Goal: Task Accomplishment & Management: Manage account settings

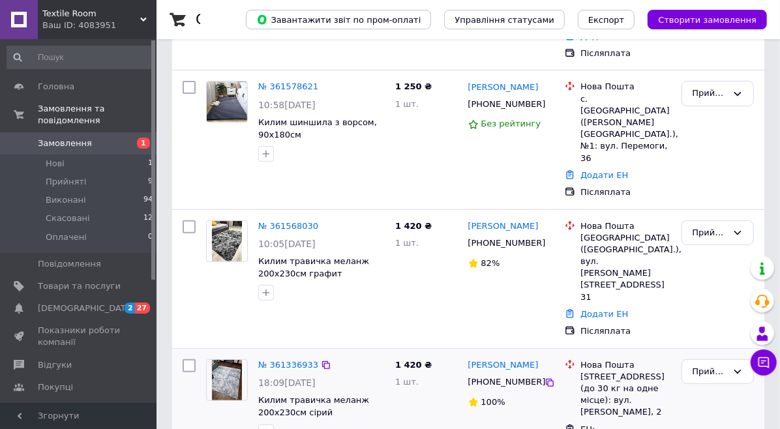
scroll to position [217, 0]
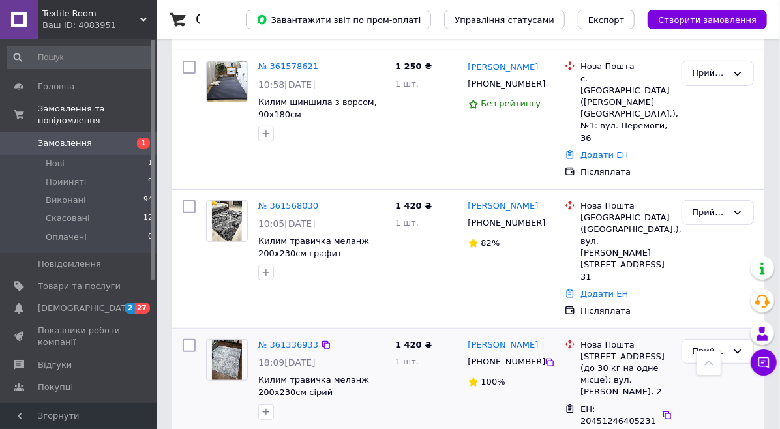
click at [533, 334] on div "Олена Пильтяй +380987686079 100%" at bounding box center [511, 406] width 97 height 145
click at [606, 289] on link "Додати ЕН" at bounding box center [605, 294] width 48 height 10
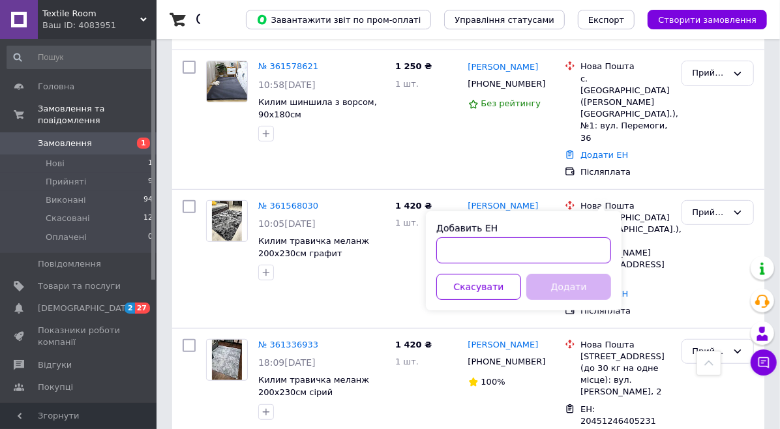
click at [483, 255] on input "Добавить ЕН" at bounding box center [524, 251] width 175 height 26
paste input "20451246957778"
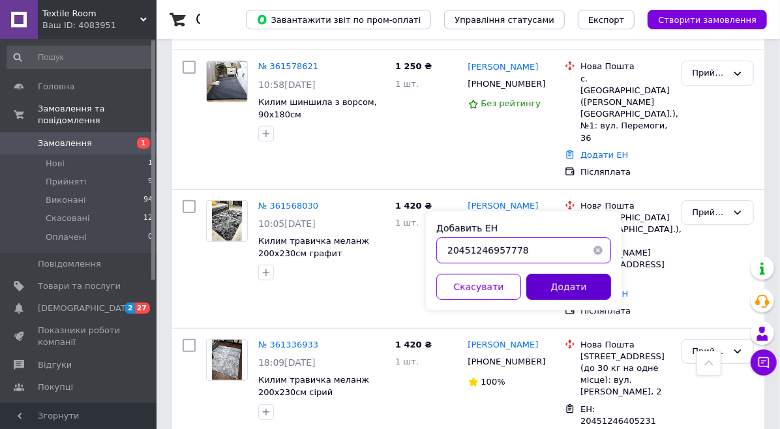
type input "20451246957778"
click at [553, 280] on button "Додати" at bounding box center [569, 287] width 85 height 26
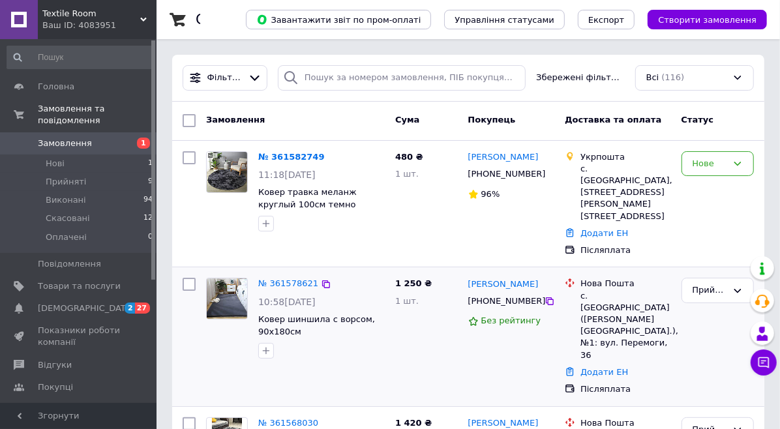
scroll to position [72, 0]
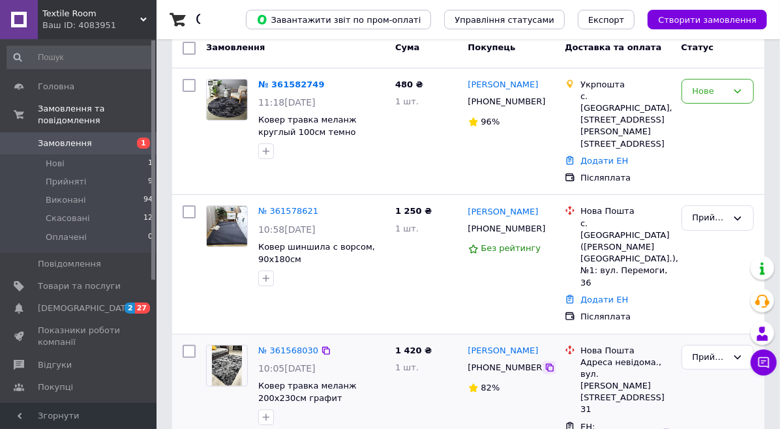
click at [546, 364] on icon at bounding box center [550, 368] width 8 height 8
drag, startPoint x: 664, startPoint y: 350, endPoint x: 307, endPoint y: 355, distance: 357.0
click at [664, 428] on icon at bounding box center [667, 433] width 10 height 10
click at [514, 365] on div "Орлута Оксана +380980417919 82%" at bounding box center [511, 434] width 97 height 188
click at [596, 295] on link "Додати ЕН" at bounding box center [605, 300] width 48 height 10
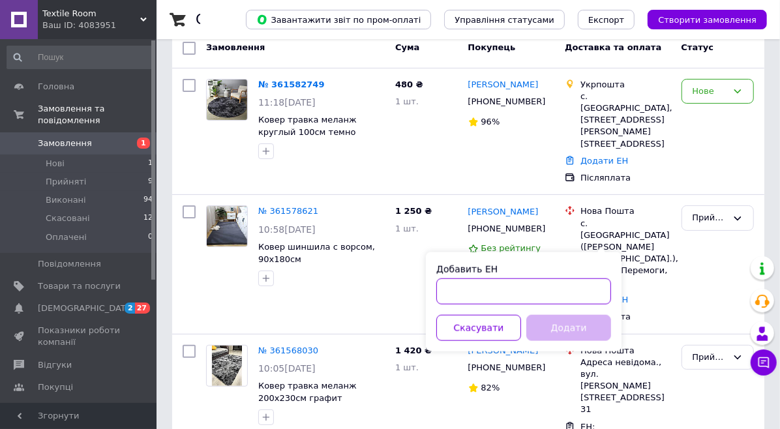
click at [491, 284] on input "Добавить ЕН" at bounding box center [524, 292] width 175 height 26
paste input "20451246954997"
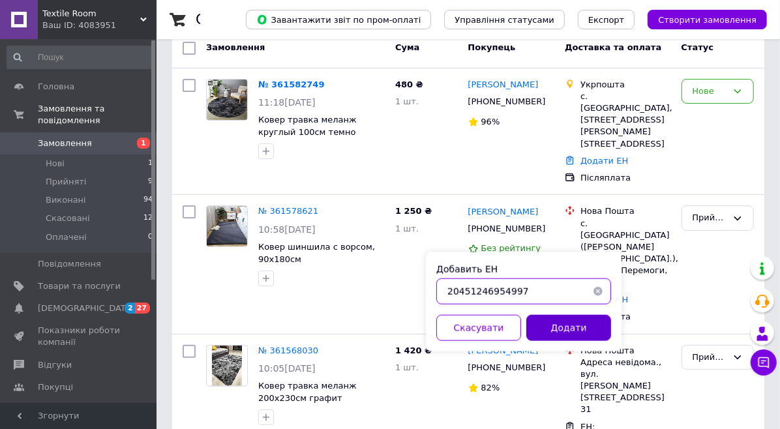
type input "20451246954997"
click at [573, 323] on button "Додати" at bounding box center [569, 328] width 85 height 26
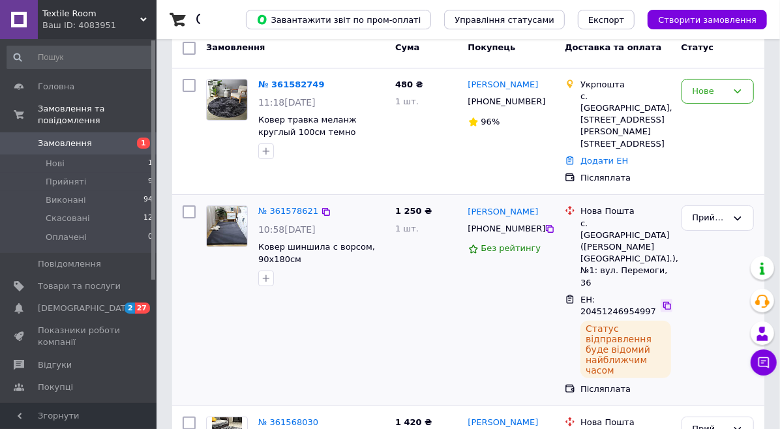
click at [662, 301] on icon at bounding box center [667, 306] width 10 height 10
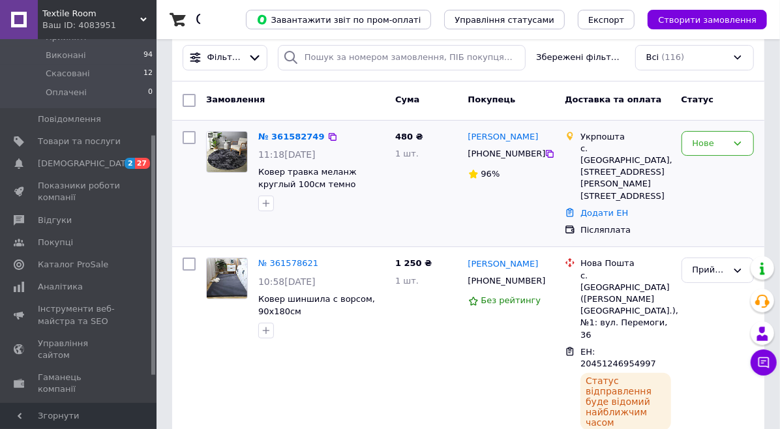
scroll to position [0, 0]
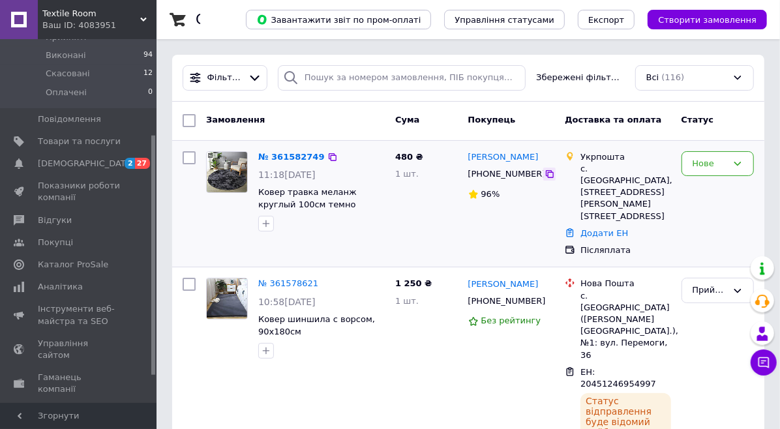
click at [546, 172] on icon at bounding box center [550, 174] width 8 height 8
click at [704, 21] on span "Створити замовлення" at bounding box center [707, 20] width 99 height 10
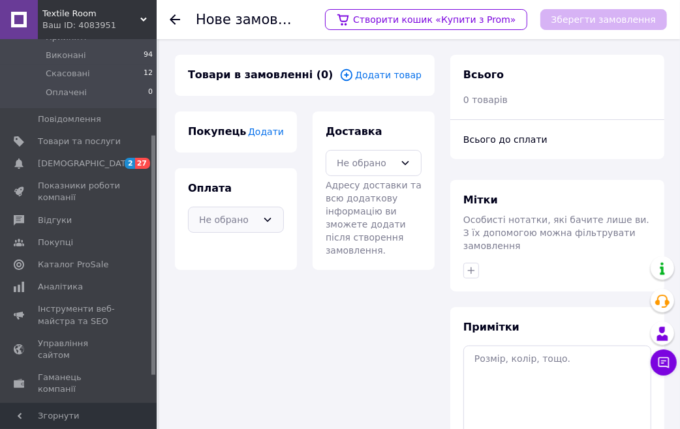
click at [251, 210] on div "Не обрано" at bounding box center [236, 220] width 96 height 26
click at [240, 268] on span "Післяплата" at bounding box center [246, 272] width 54 height 13
click at [379, 162] on div "Не обрано" at bounding box center [366, 163] width 58 height 14
click at [362, 194] on span "Нова Пошта (платна)" at bounding box center [383, 191] width 54 height 13
click at [390, 75] on span "Додати товар" at bounding box center [380, 75] width 82 height 14
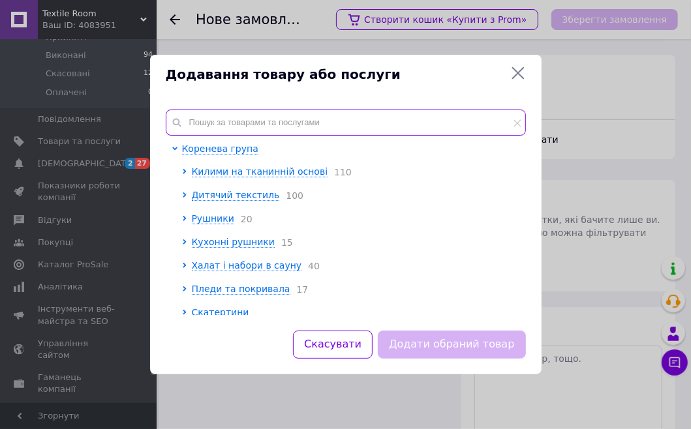
click at [225, 125] on input "text" at bounding box center [346, 123] width 360 height 26
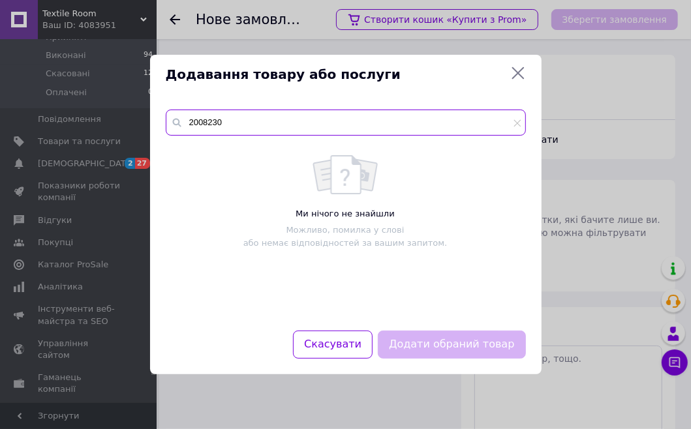
click at [202, 120] on input "2008230" at bounding box center [346, 123] width 360 height 26
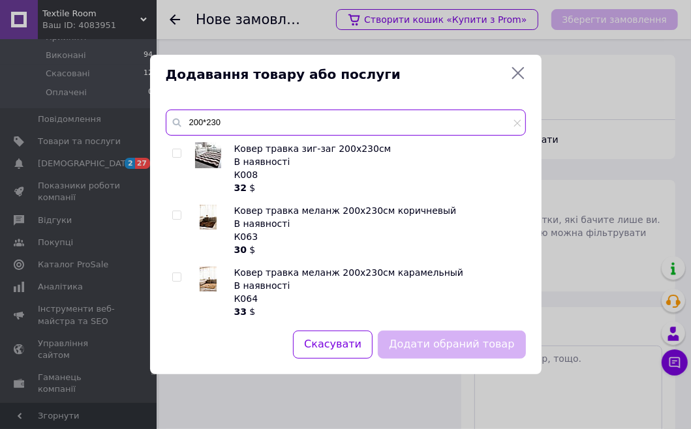
type input "200*230"
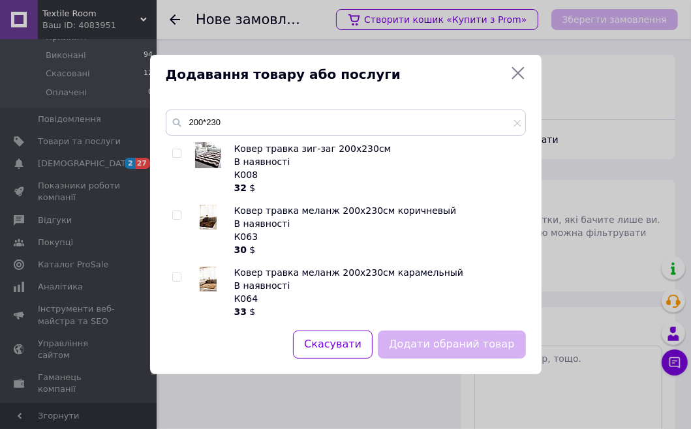
drag, startPoint x: 173, startPoint y: 275, endPoint x: 179, endPoint y: 273, distance: 6.7
click at [173, 273] on input "checkbox" at bounding box center [176, 277] width 8 height 8
checkbox input "true"
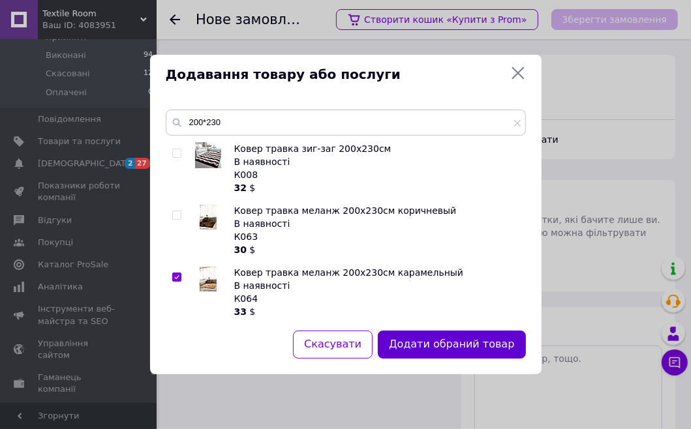
click at [456, 338] on button "Додати обраний товар" at bounding box center [451, 345] width 147 height 28
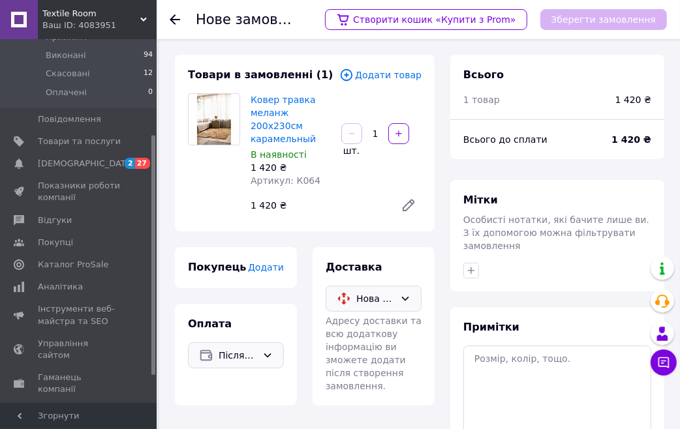
click at [591, 21] on div "Зберегти замовлення" at bounding box center [603, 19] width 127 height 21
click at [172, 15] on icon at bounding box center [175, 19] width 10 height 10
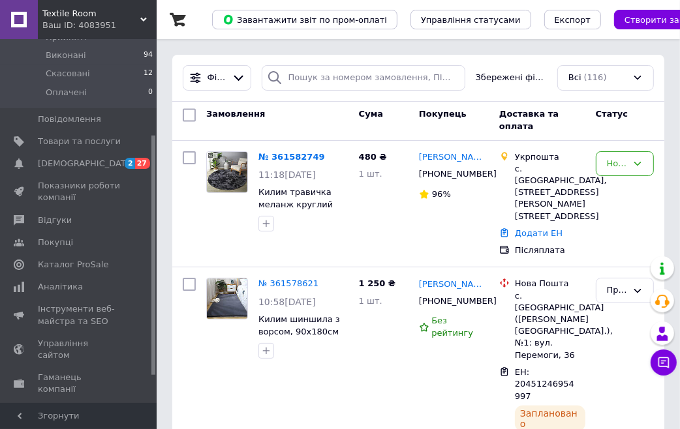
click at [625, 16] on span "Створити замовлення" at bounding box center [674, 20] width 99 height 10
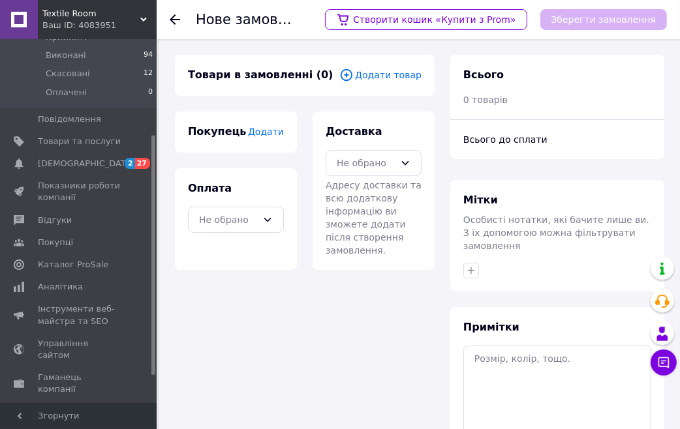
click at [377, 77] on span "Додати товар" at bounding box center [380, 75] width 82 height 14
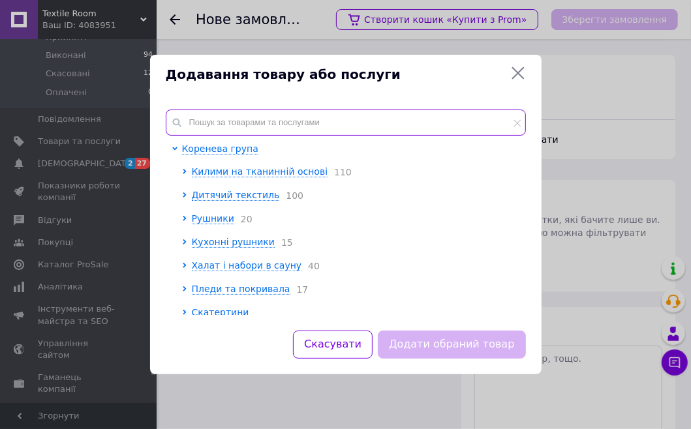
click at [210, 121] on input "text" at bounding box center [346, 123] width 360 height 26
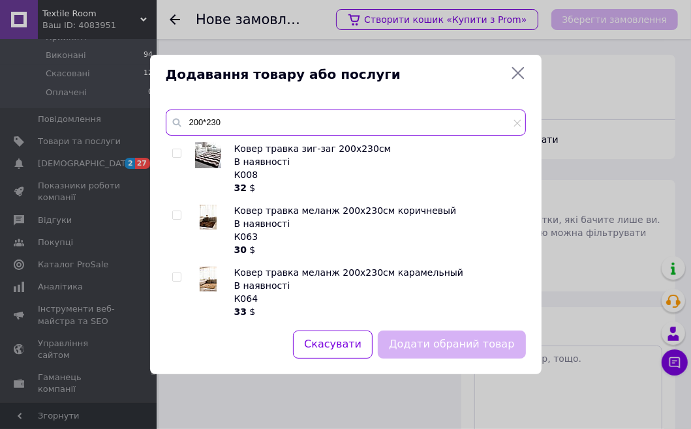
type input "200*230"
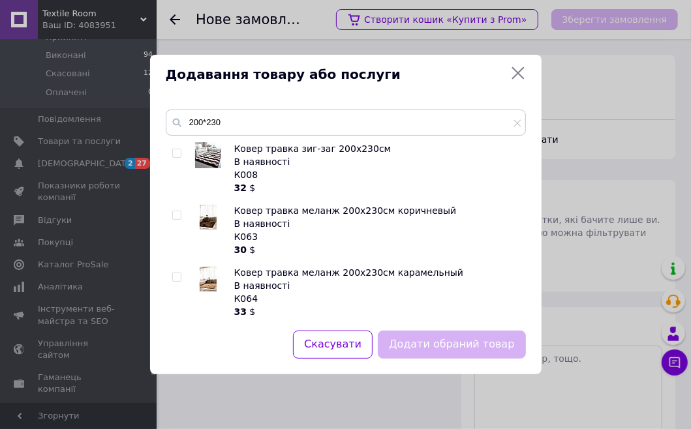
click at [175, 275] on input "checkbox" at bounding box center [176, 277] width 8 height 8
checkbox input "true"
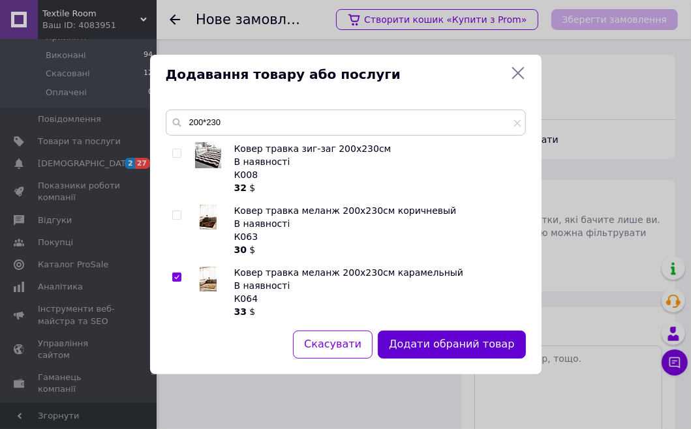
click at [434, 332] on button "Додати обраний товар" at bounding box center [451, 345] width 147 height 28
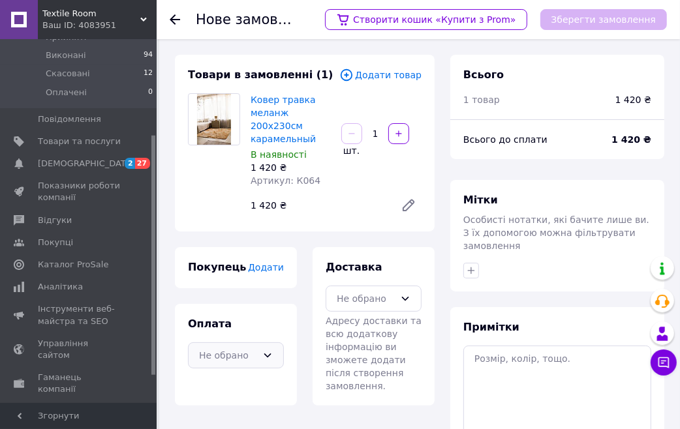
click at [244, 348] on div "Не обрано" at bounding box center [228, 355] width 58 height 14
click at [232, 402] on span "Післяплата" at bounding box center [246, 408] width 54 height 13
click at [368, 292] on div "Не обрано" at bounding box center [366, 299] width 58 height 14
click at [362, 320] on span "Нова Пошта (платна)" at bounding box center [383, 326] width 54 height 13
click at [266, 262] on span "Додати" at bounding box center [266, 267] width 36 height 10
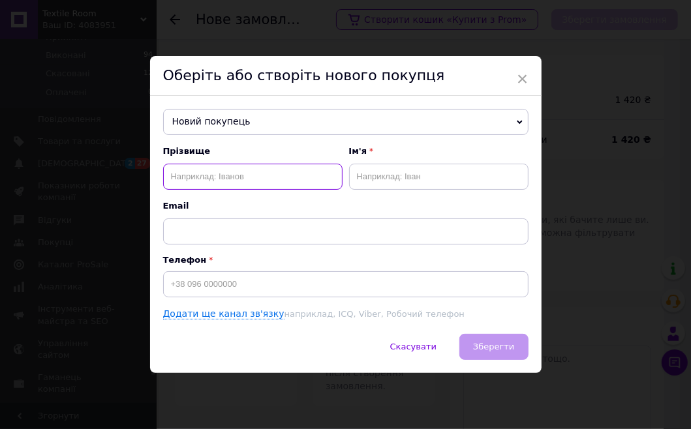
click at [201, 176] on input "text" at bounding box center [252, 177] width 179 height 26
click at [186, 179] on input "text" at bounding box center [252, 177] width 179 height 26
paste input "Шепітка"
type input "Шепітка"
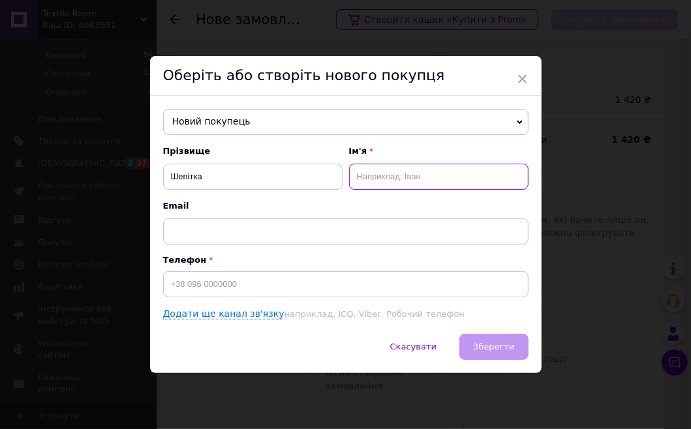
click at [412, 177] on input "text" at bounding box center [438, 177] width 179 height 26
paste input "Юлія"
type input "Юлія"
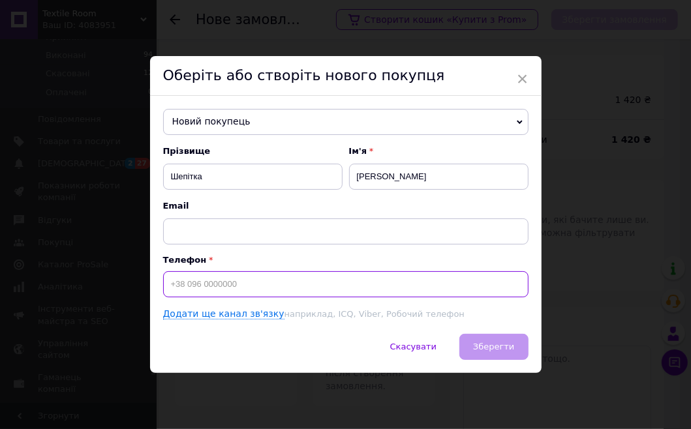
click at [226, 280] on input at bounding box center [345, 284] width 365 height 26
paste input "0673462364"
click at [167, 282] on input "0673462364" at bounding box center [345, 284] width 365 height 26
type input "[PHONE_NUMBER]"
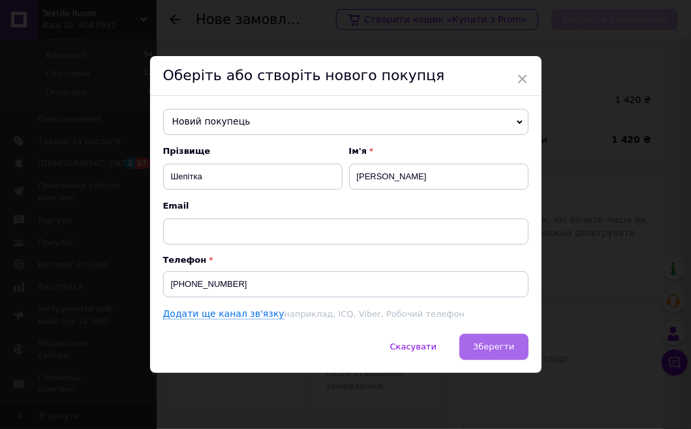
click at [490, 345] on span "Зберегти" at bounding box center [493, 347] width 41 height 10
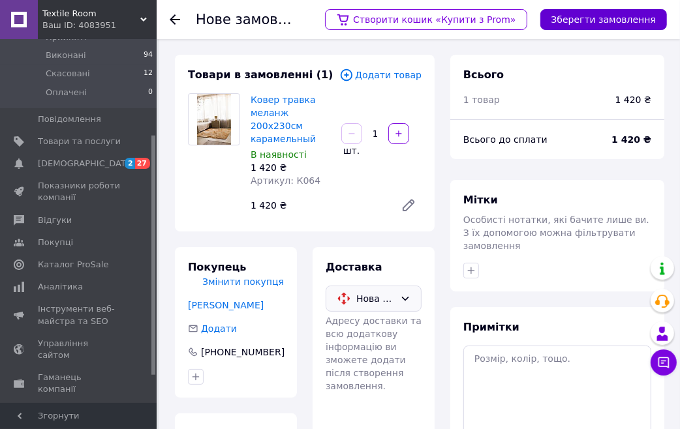
click at [595, 18] on button "Зберегти замовлення" at bounding box center [603, 19] width 127 height 21
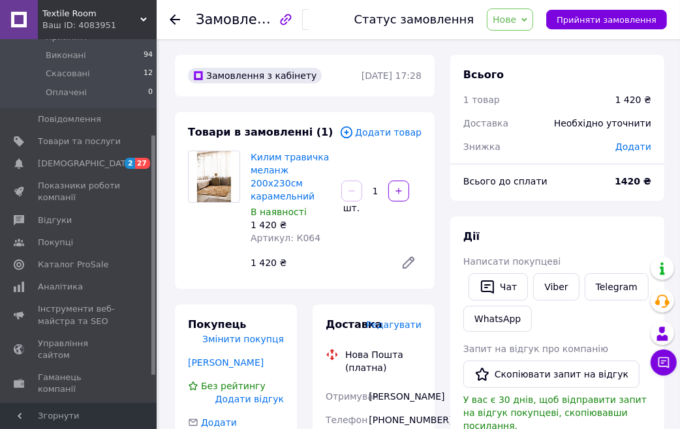
click at [630, 146] on span "Додати" at bounding box center [633, 147] width 36 height 10
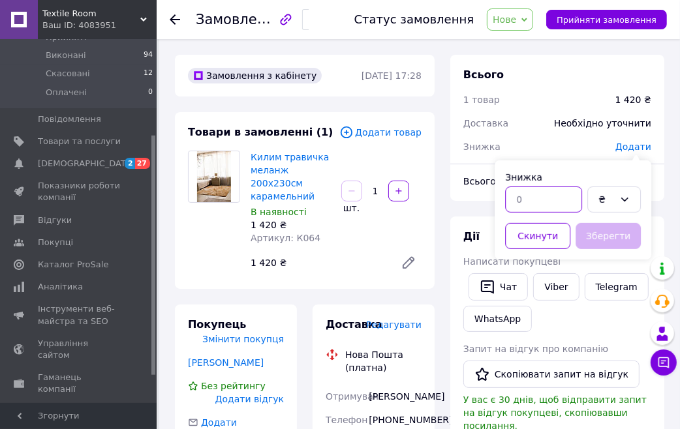
click at [533, 196] on input "text" at bounding box center [543, 200] width 77 height 26
click at [618, 193] on div "₴" at bounding box center [614, 200] width 54 height 26
click at [621, 196] on icon at bounding box center [624, 199] width 10 height 10
click at [540, 200] on input "text" at bounding box center [543, 200] width 77 height 26
type input "150"
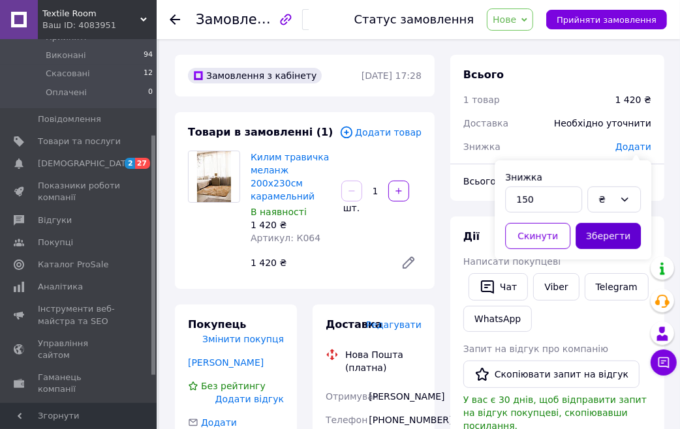
click at [611, 232] on button "Зберегти" at bounding box center [608, 236] width 65 height 26
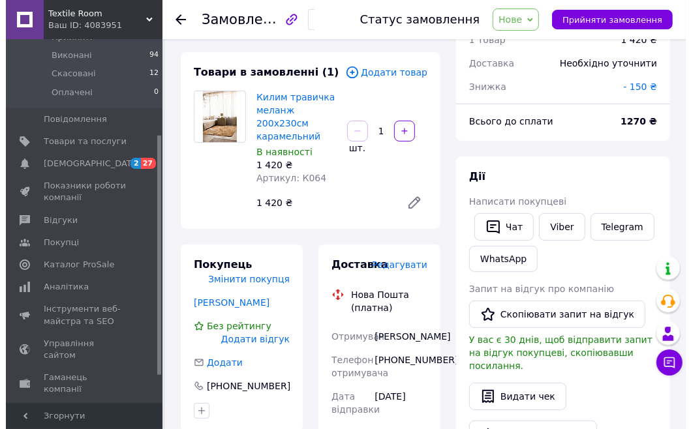
scroll to position [145, 0]
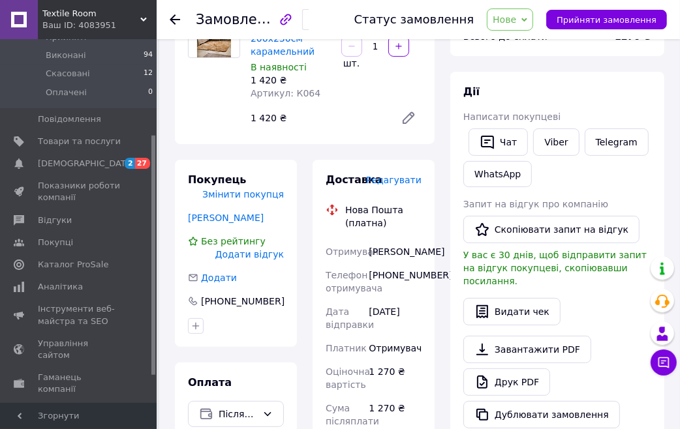
click at [397, 175] on span "Редагувати" at bounding box center [393, 180] width 55 height 10
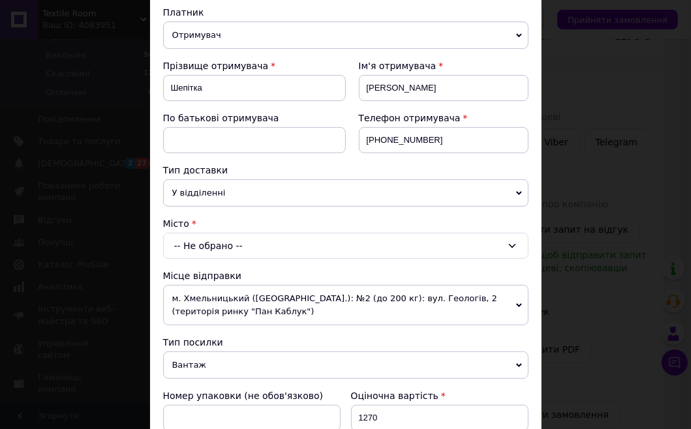
click at [213, 236] on div "-- Не обрано --" at bounding box center [345, 246] width 365 height 26
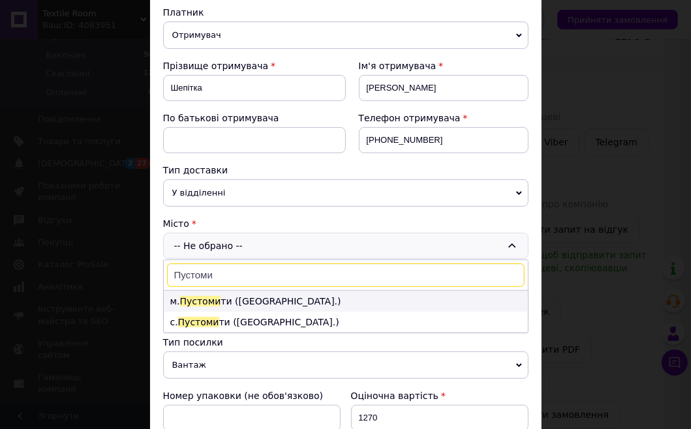
type input "Пустоми"
click at [231, 301] on li "м. Пустоми ти (Львівська обл.)" at bounding box center [346, 301] width 364 height 21
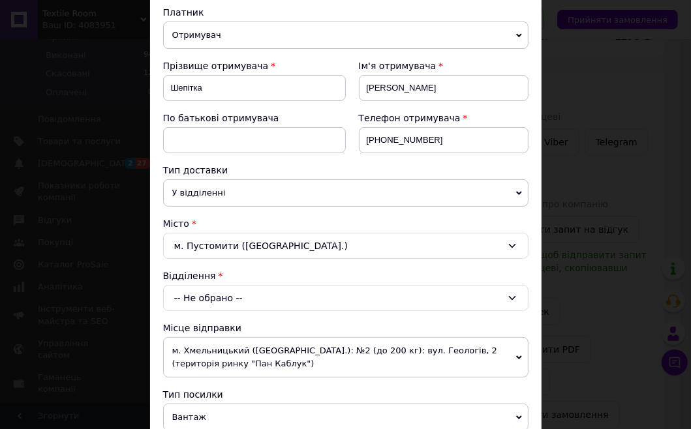
click at [239, 294] on div "-- Не обрано --" at bounding box center [345, 298] width 365 height 26
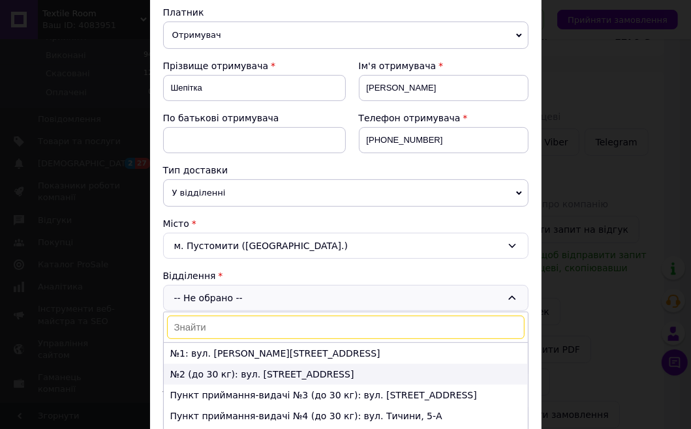
click at [218, 371] on li "№2 (до 30 кг): вул. Лісневицька, 1" at bounding box center [346, 374] width 364 height 21
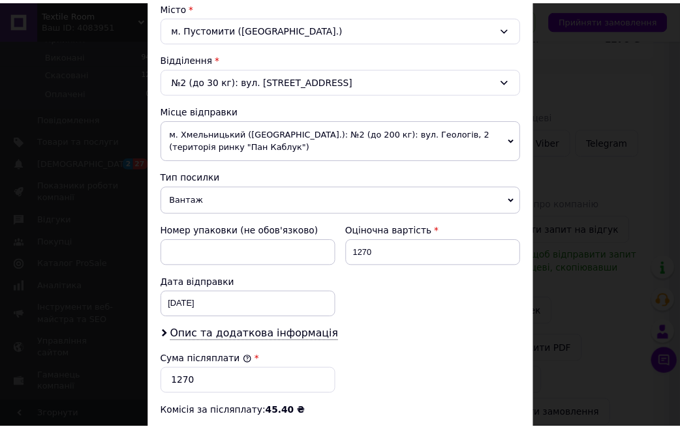
scroll to position [574, 0]
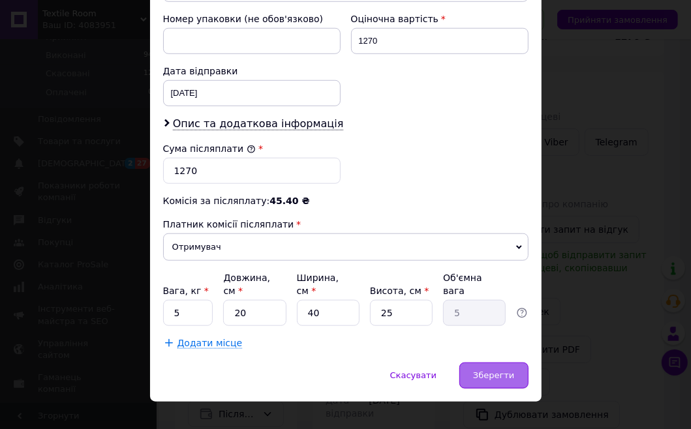
click at [482, 371] on span "Зберегти" at bounding box center [493, 376] width 41 height 10
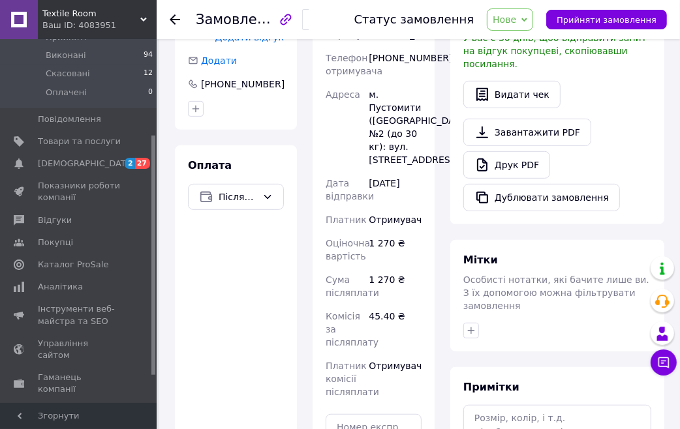
scroll to position [0, 0]
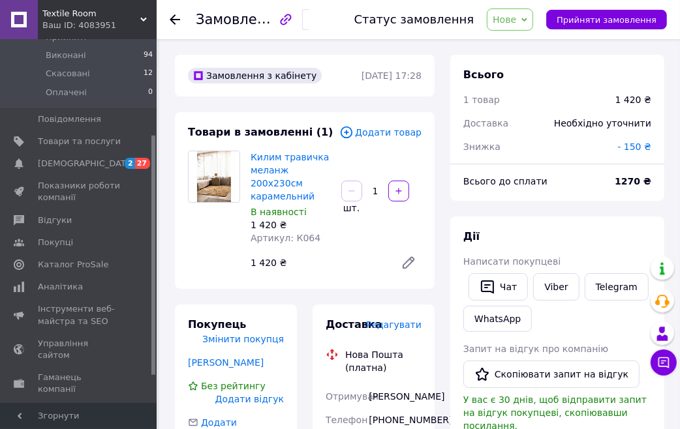
click at [409, 223] on div "Килим травичка меланж 200х230см карамельний В наявності 1 420 ₴ Артикул: К064 1…" at bounding box center [335, 213] width 181 height 131
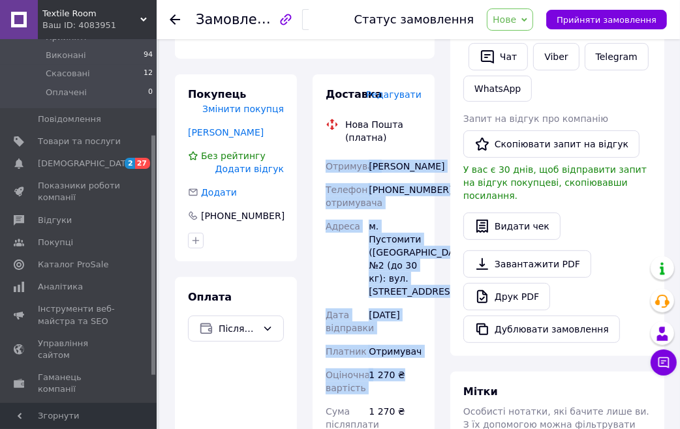
scroll to position [236, 0]
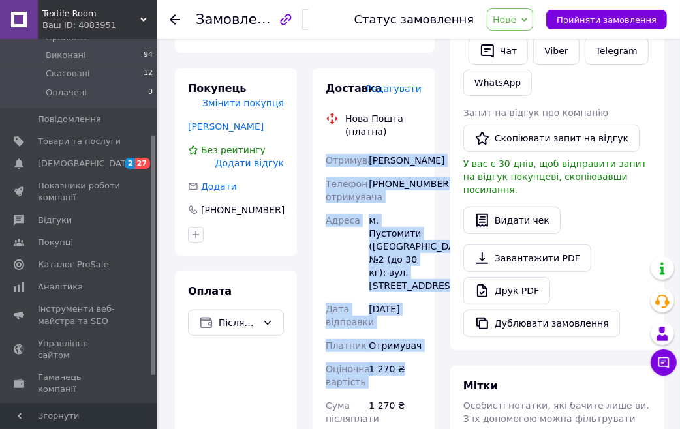
drag, startPoint x: 337, startPoint y: 166, endPoint x: 410, endPoint y: 399, distance: 243.5
click at [410, 399] on div "Отримувач Шепітка Юлія Телефон отримувача +380673462364 Адреса м. Пустомити (Ль…" at bounding box center [373, 339] width 101 height 381
copy div "Отримувач Шепітка Юлія Телефон отримувача +380673462364 Адреса м. Пустомити (Ль…"
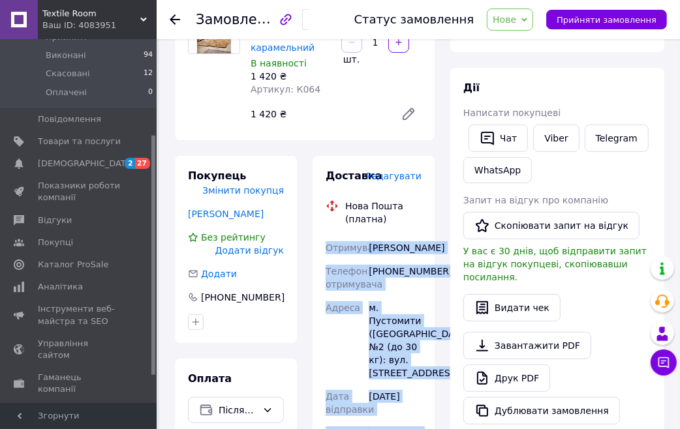
scroll to position [0, 0]
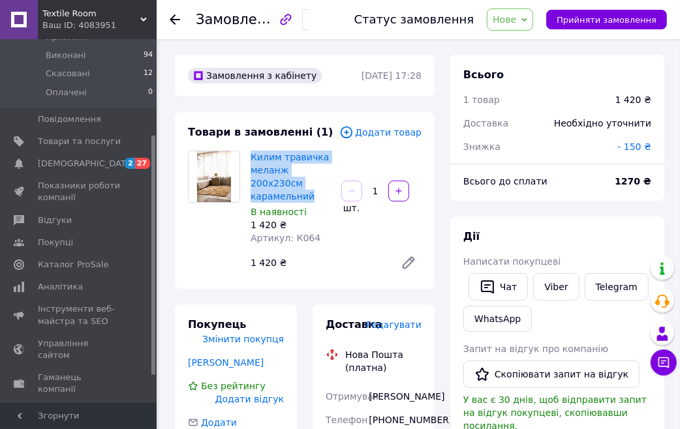
drag, startPoint x: 311, startPoint y: 181, endPoint x: 251, endPoint y: 166, distance: 61.9
click at [246, 157] on div "Килим травичка меланж 200х230см карамельний В наявності 1 420 ₴ Артикул: К064" at bounding box center [290, 197] width 91 height 99
copy link "Килим травичка меланж 200х230см карамельний"
click at [516, 18] on span "Нове" at bounding box center [504, 19] width 23 height 10
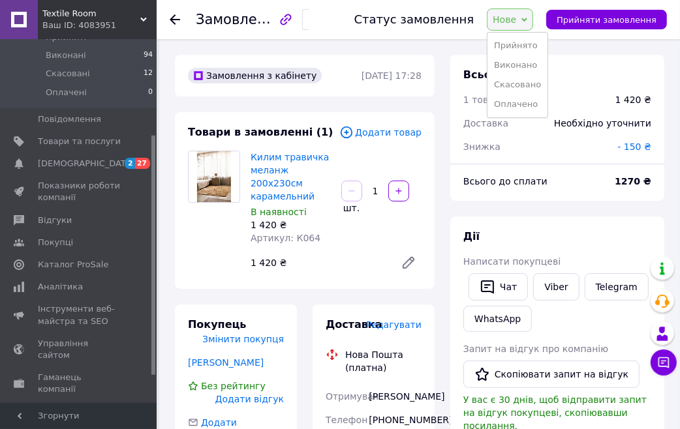
click at [521, 48] on li "Прийнято" at bounding box center [517, 46] width 60 height 20
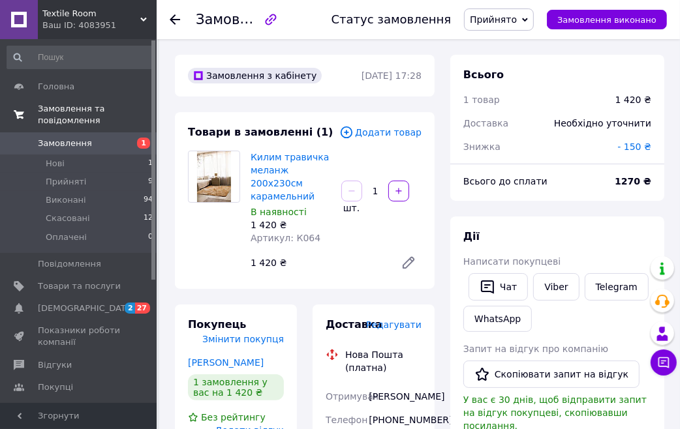
click at [60, 109] on span "Замовлення та повідомлення" at bounding box center [97, 114] width 119 height 23
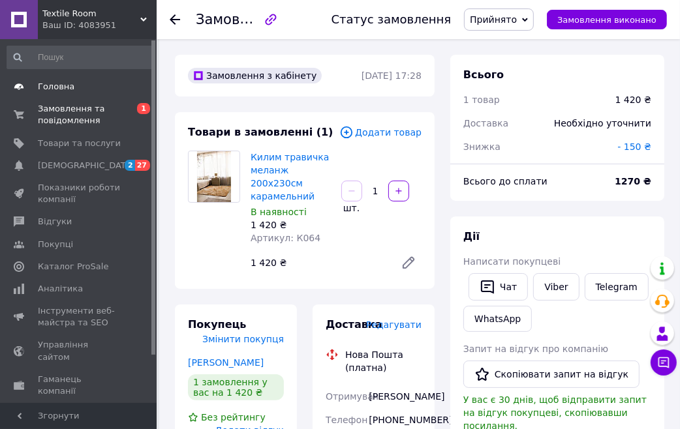
drag, startPoint x: 61, startPoint y: 85, endPoint x: 54, endPoint y: 93, distance: 10.6
click at [61, 85] on span "Головна" at bounding box center [56, 87] width 37 height 12
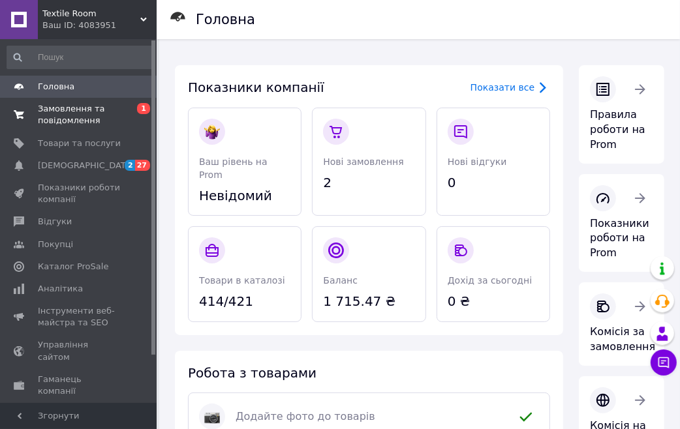
click at [61, 107] on span "Замовлення та повідомлення" at bounding box center [79, 114] width 83 height 23
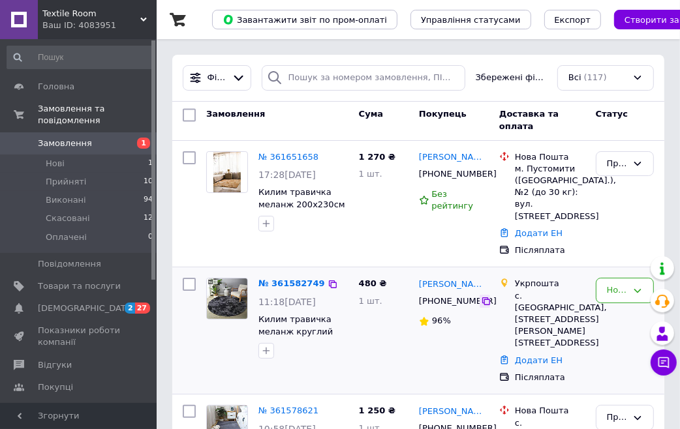
click at [484, 305] on icon at bounding box center [486, 301] width 10 height 10
drag, startPoint x: 447, startPoint y: 301, endPoint x: 459, endPoint y: 302, distance: 12.5
click at [439, 300] on div "[PHONE_NUMBER]" at bounding box center [448, 301] width 65 height 17
drag, startPoint x: 461, startPoint y: 303, endPoint x: 451, endPoint y: 302, distance: 10.5
click at [451, 302] on div "[PHONE_NUMBER]" at bounding box center [448, 301] width 65 height 17
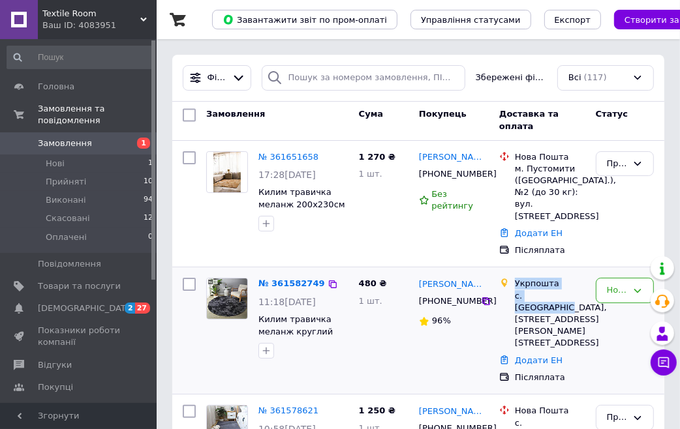
drag, startPoint x: 571, startPoint y: 294, endPoint x: 506, endPoint y: 291, distance: 65.3
click at [506, 291] on div "Укрпошта с. Нові Трояни, 68711, вул. Ізмаїльська, 23" at bounding box center [542, 313] width 91 height 71
click at [551, 302] on div "с. [GEOGRAPHIC_DATA], [STREET_ADDRESS] [PERSON_NAME][STREET_ADDRESS]" at bounding box center [550, 319] width 70 height 59
drag, startPoint x: 572, startPoint y: 293, endPoint x: 511, endPoint y: 294, distance: 61.3
click at [511, 294] on div "Укрпошта с. Нові Трояни, 68711, вул. Ізмаїльська, 23" at bounding box center [542, 313] width 91 height 71
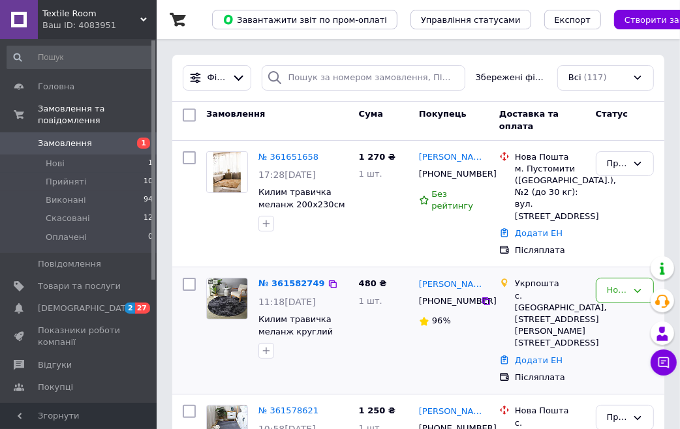
click at [551, 305] on div "с. [GEOGRAPHIC_DATA], [STREET_ADDRESS] [PERSON_NAME][STREET_ADDRESS]" at bounding box center [550, 319] width 70 height 59
drag, startPoint x: 572, startPoint y: 296, endPoint x: 514, endPoint y: 294, distance: 58.1
click at [515, 294] on div "с. [GEOGRAPHIC_DATA], [STREET_ADDRESS] [PERSON_NAME][STREET_ADDRESS]" at bounding box center [550, 319] width 70 height 59
copy div "с. Нові Трояни,"
click at [533, 234] on link "Додати ЕН" at bounding box center [539, 233] width 48 height 10
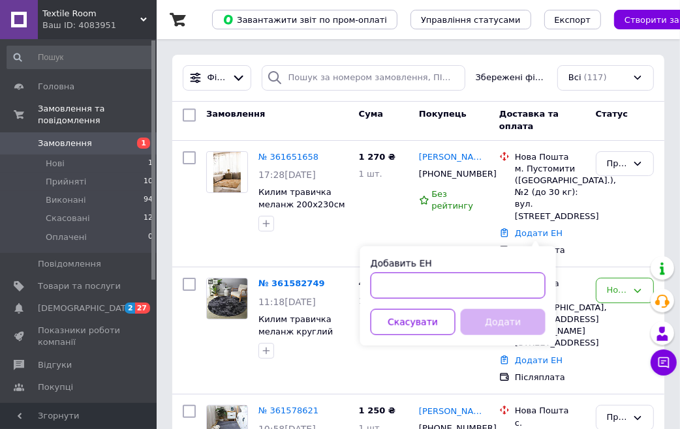
click at [416, 279] on input "Добавить ЕН" at bounding box center [458, 286] width 175 height 26
paste input "20451247415989"
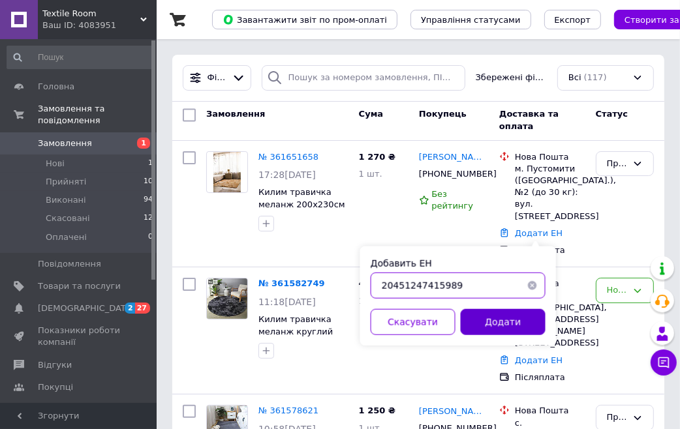
type input "20451247415989"
click at [492, 315] on button "Додати" at bounding box center [503, 322] width 85 height 26
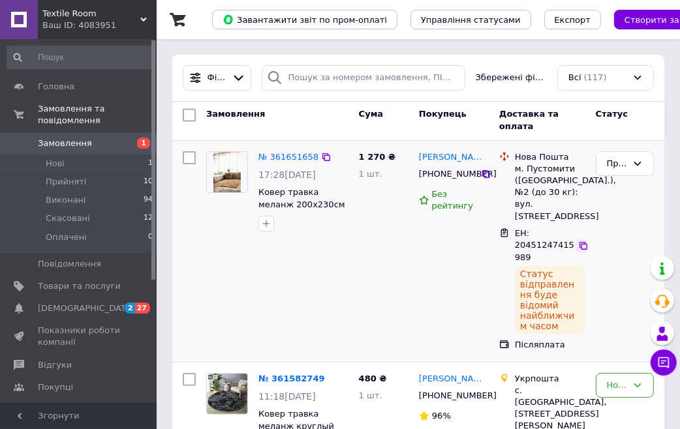
click at [584, 241] on icon at bounding box center [583, 246] width 10 height 10
click at [466, 294] on div "Юлія Шепітка +380673462364 Без рейтингу" at bounding box center [454, 251] width 80 height 211
click at [581, 245] on icon at bounding box center [583, 246] width 10 height 10
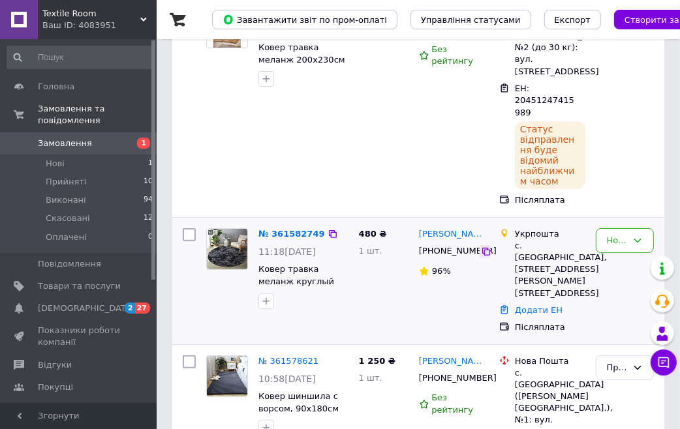
click at [484, 247] on icon at bounding box center [486, 252] width 10 height 10
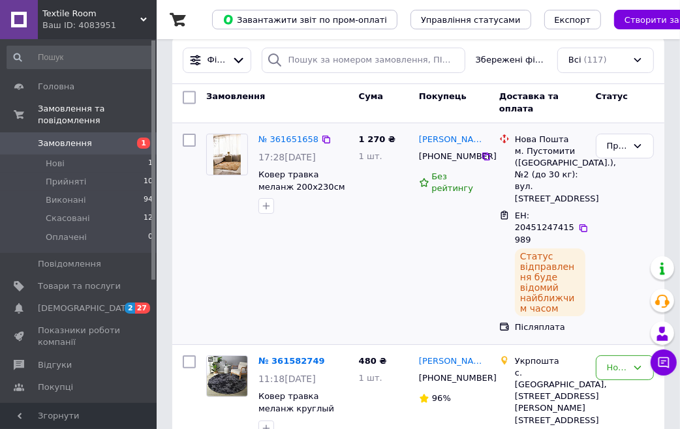
scroll to position [0, 0]
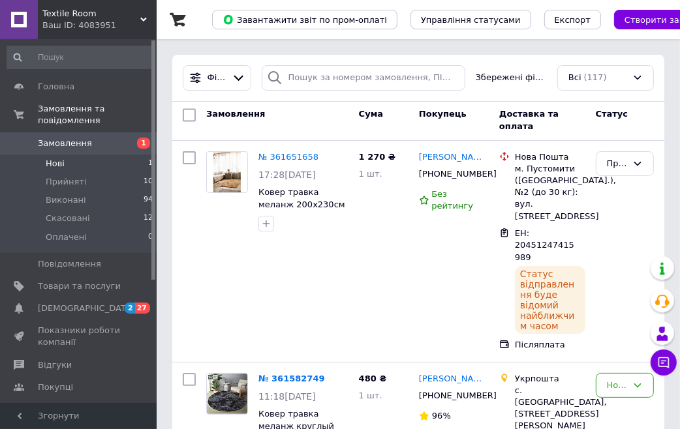
click at [69, 155] on li "Нові 1" at bounding box center [80, 164] width 161 height 18
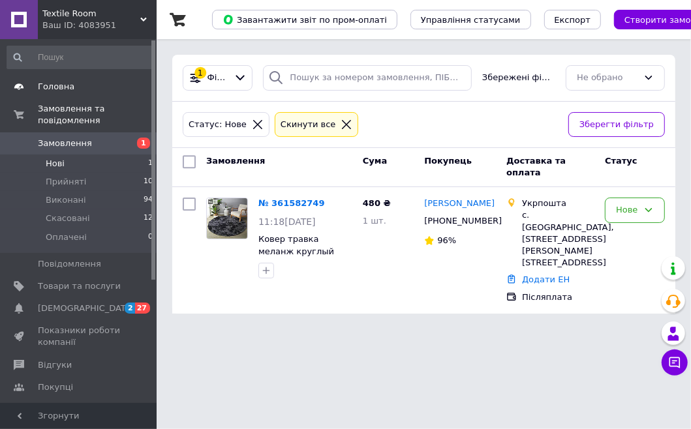
click at [51, 87] on span "Головна" at bounding box center [56, 87] width 37 height 12
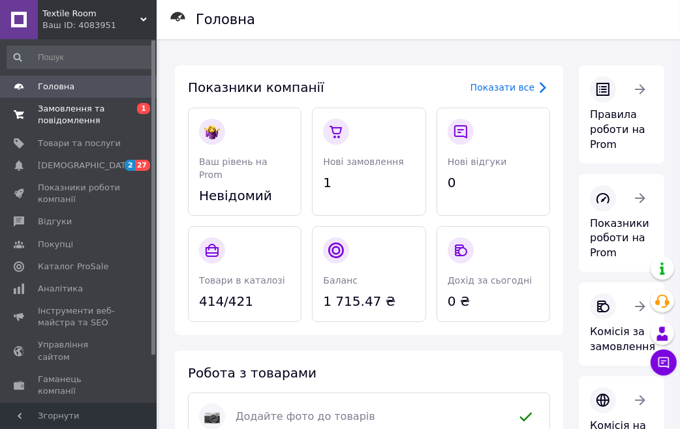
click at [64, 118] on span "Замовлення та повідомлення" at bounding box center [79, 114] width 83 height 23
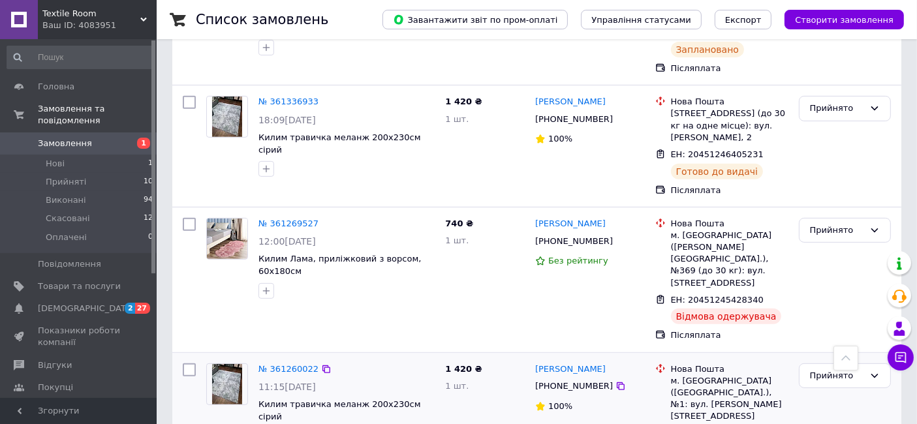
scroll to position [507, 0]
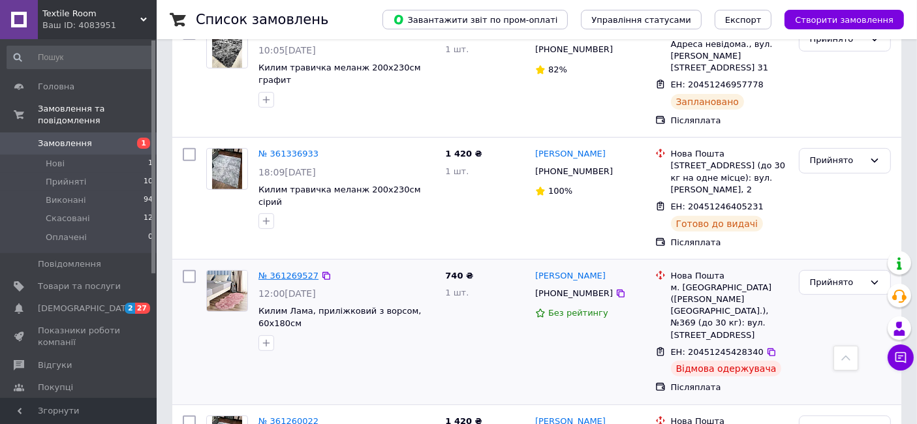
click at [283, 271] on link "№ 361269527" at bounding box center [288, 276] width 60 height 10
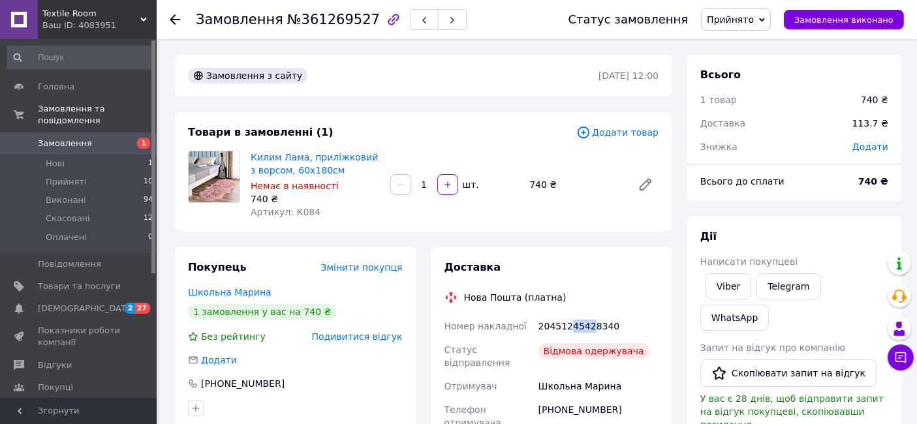
drag, startPoint x: 568, startPoint y: 328, endPoint x: 587, endPoint y: 324, distance: 18.7
click at [587, 324] on div "20451245428340" at bounding box center [598, 326] width 125 height 23
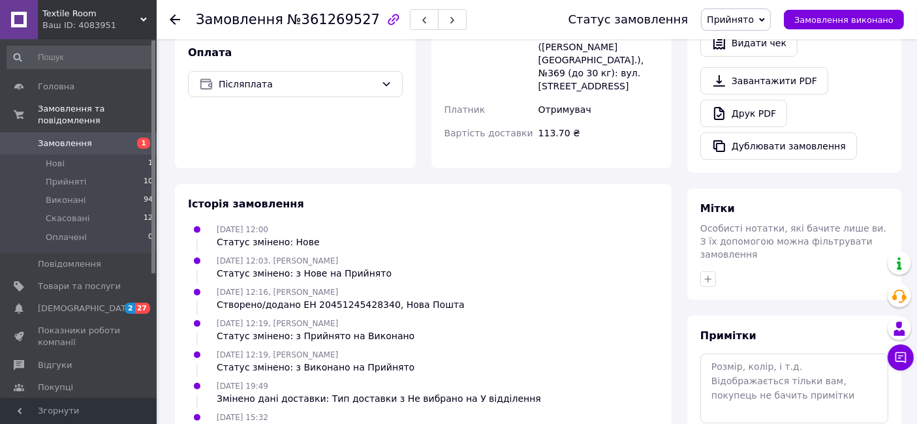
scroll to position [435, 0]
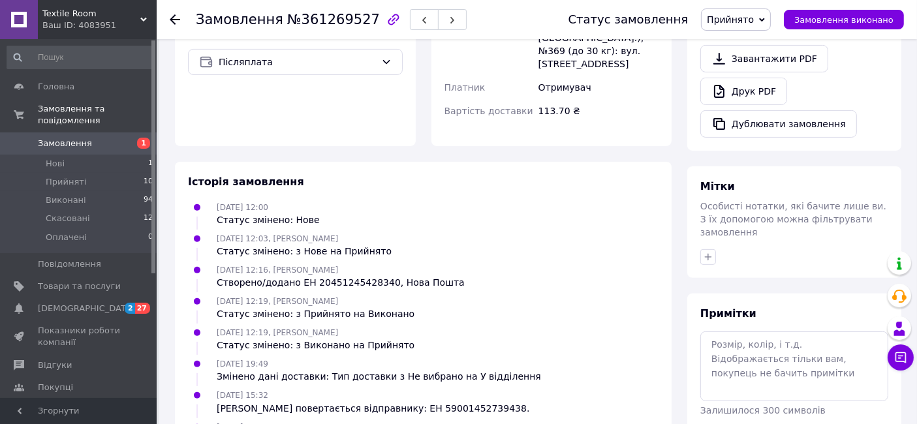
drag, startPoint x: 421, startPoint y: 390, endPoint x: 429, endPoint y: 390, distance: 7.9
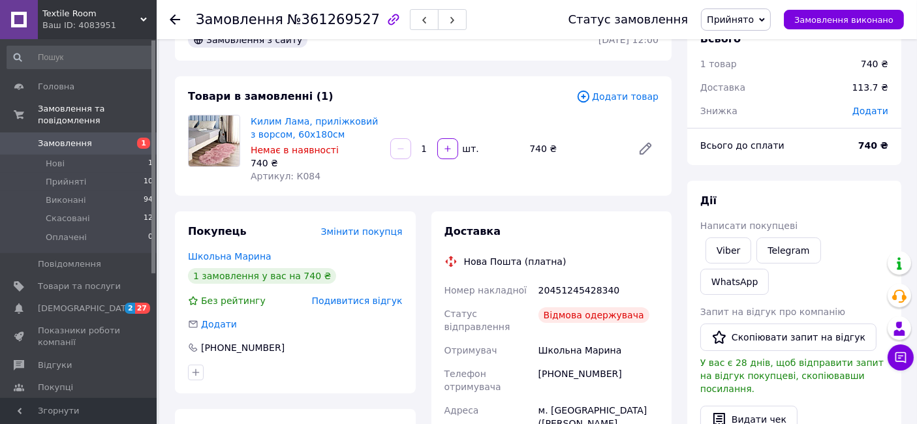
scroll to position [0, 0]
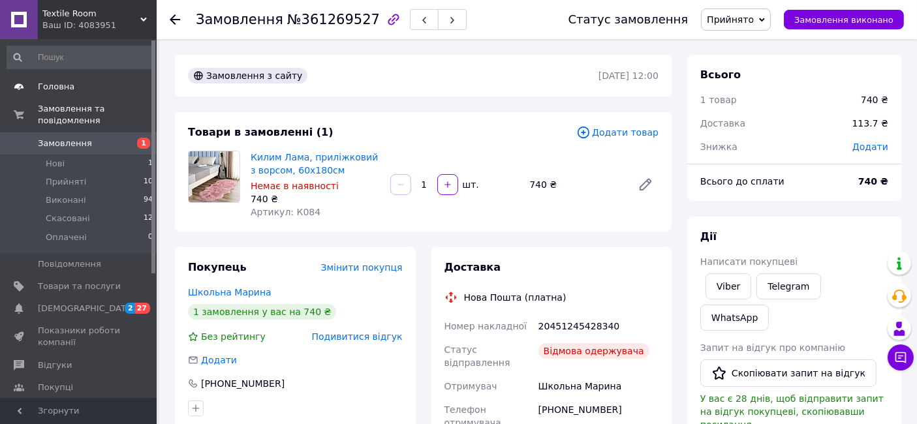
click at [67, 85] on span "Головна" at bounding box center [56, 87] width 37 height 12
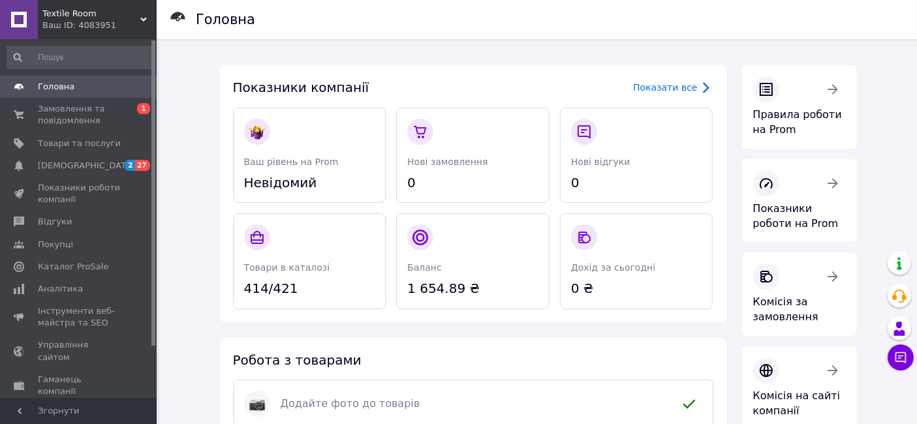
click at [63, 70] on div "Головна Замовлення та повідомлення 0 1 Товари та послуги Сповіщення 2 27 Показн…" at bounding box center [80, 220] width 161 height 363
click at [64, 104] on span "Замовлення та повідомлення" at bounding box center [79, 114] width 83 height 23
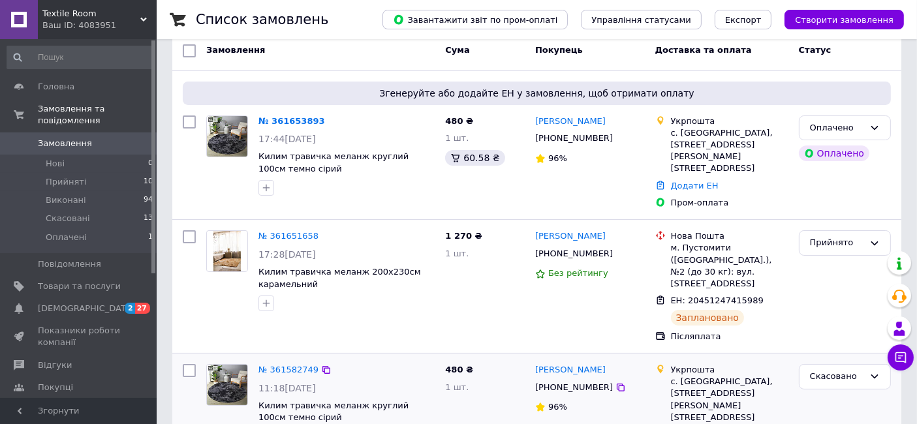
scroll to position [145, 0]
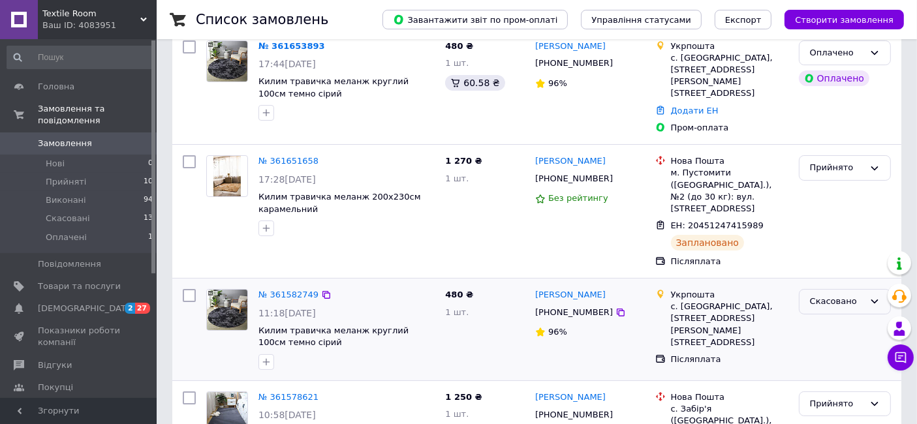
click at [831, 295] on div "Скасовано" at bounding box center [837, 302] width 54 height 14
click at [765, 354] on div "Післяплата" at bounding box center [729, 360] width 117 height 12
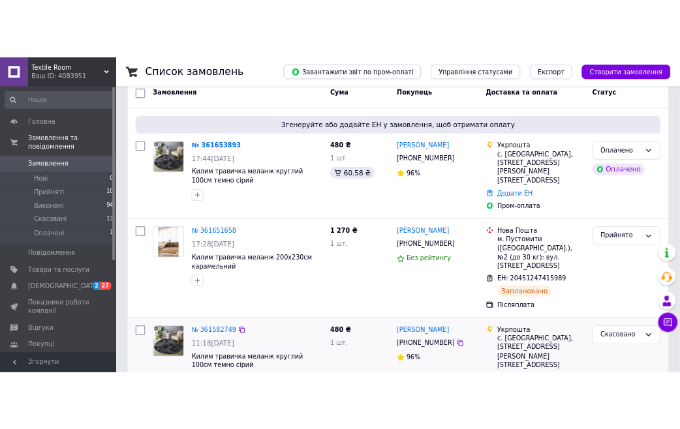
scroll to position [0, 0]
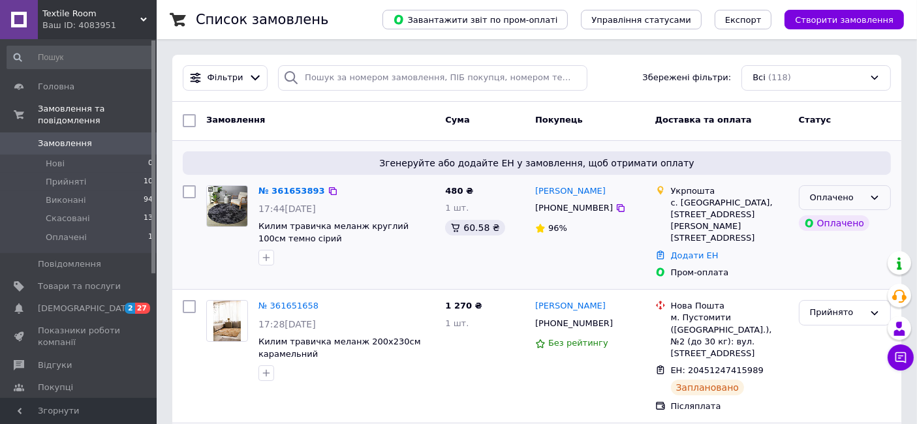
click at [873, 195] on icon at bounding box center [874, 198] width 10 height 10
click at [835, 219] on li "Прийнято" at bounding box center [844, 225] width 91 height 24
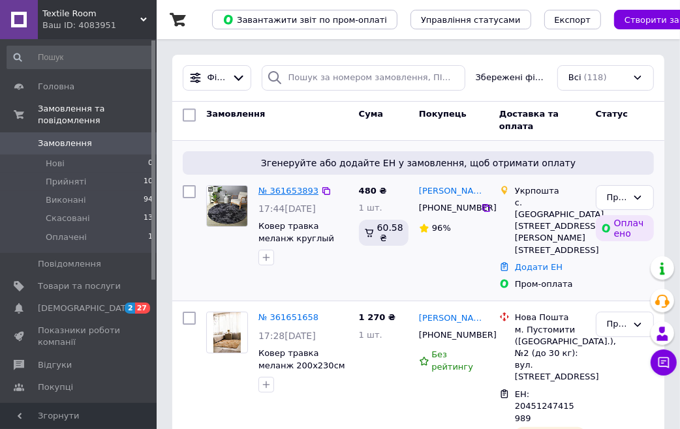
click at [279, 189] on link "№ 361653893" at bounding box center [288, 191] width 60 height 10
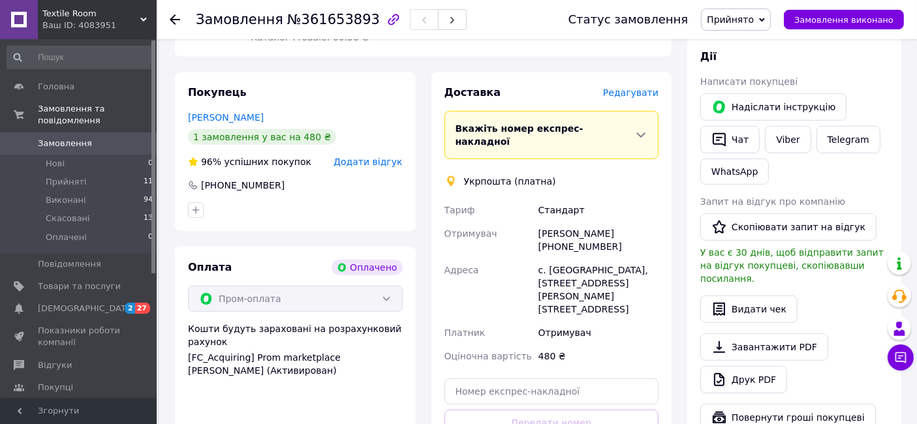
scroll to position [653, 0]
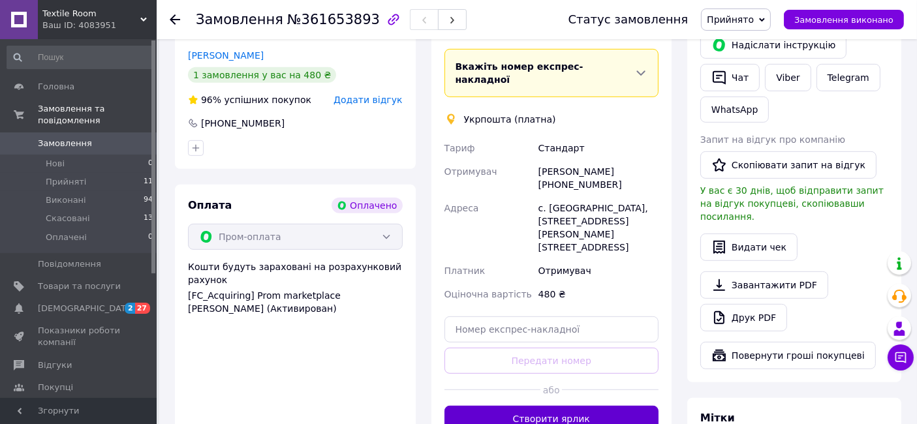
click at [563, 406] on button "Створити ярлик" at bounding box center [551, 419] width 215 height 26
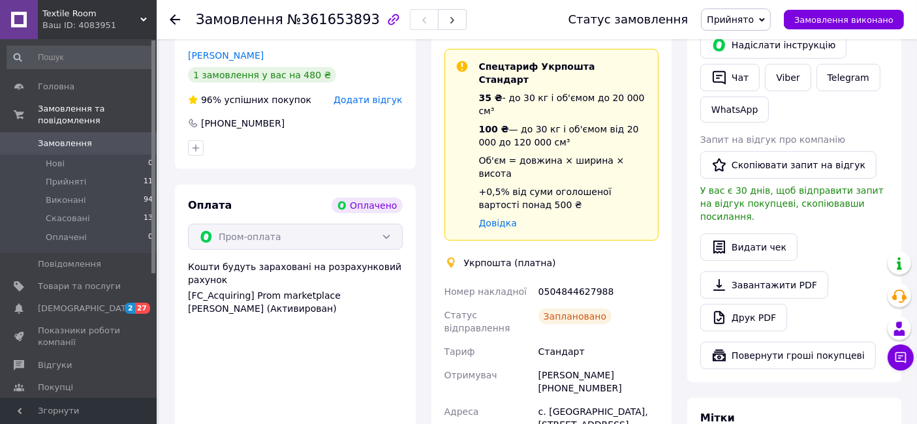
scroll to position [580, 0]
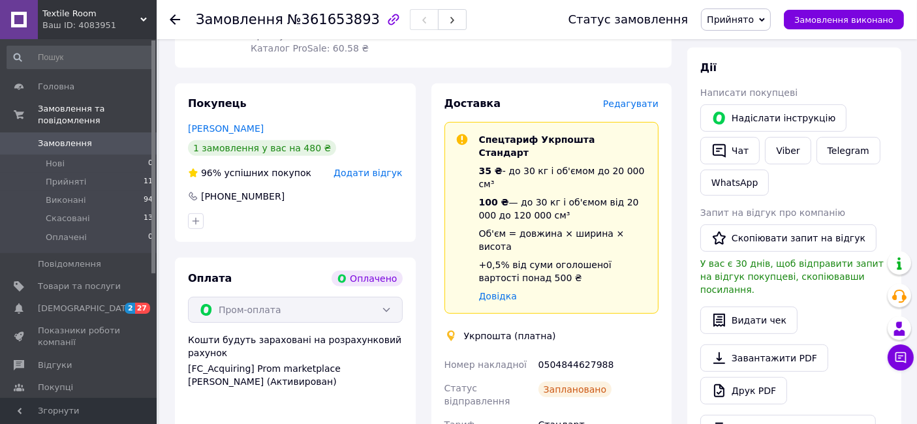
drag, startPoint x: 441, startPoint y: 286, endPoint x: 636, endPoint y: 375, distance: 213.8
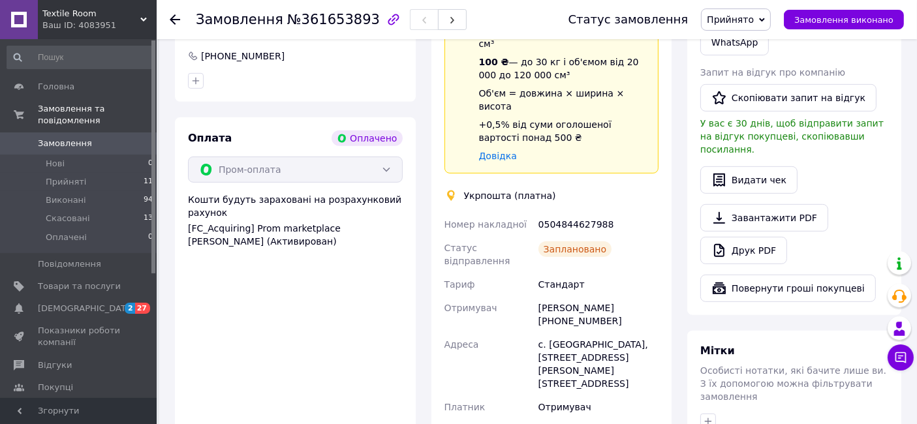
scroll to position [725, 0]
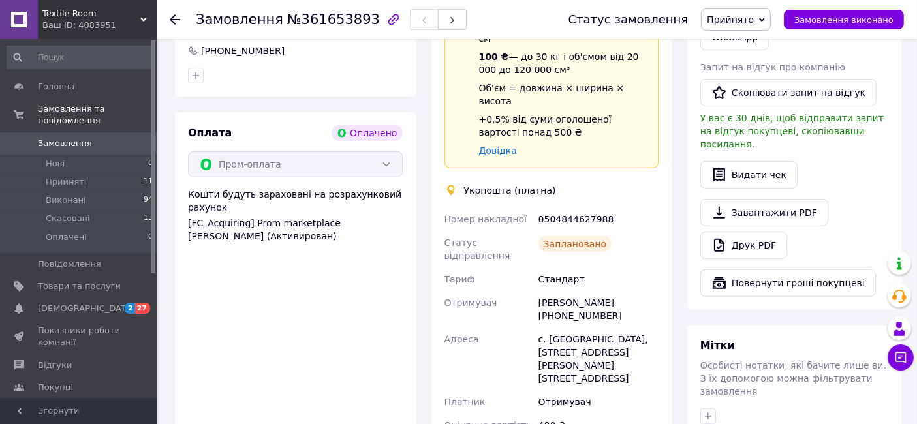
click at [604, 390] on div "Отримувач" at bounding box center [598, 401] width 125 height 23
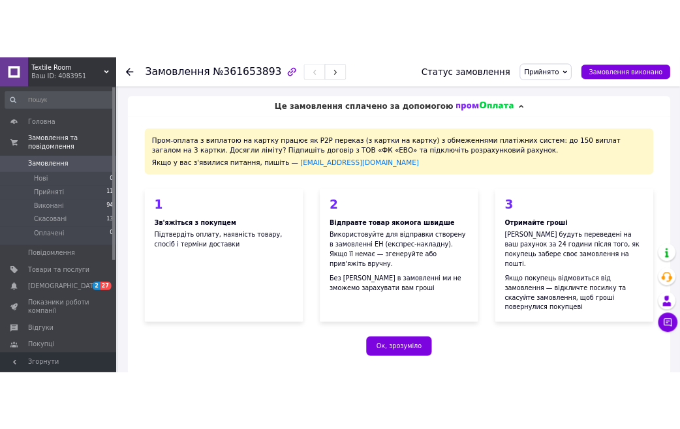
scroll to position [290, 0]
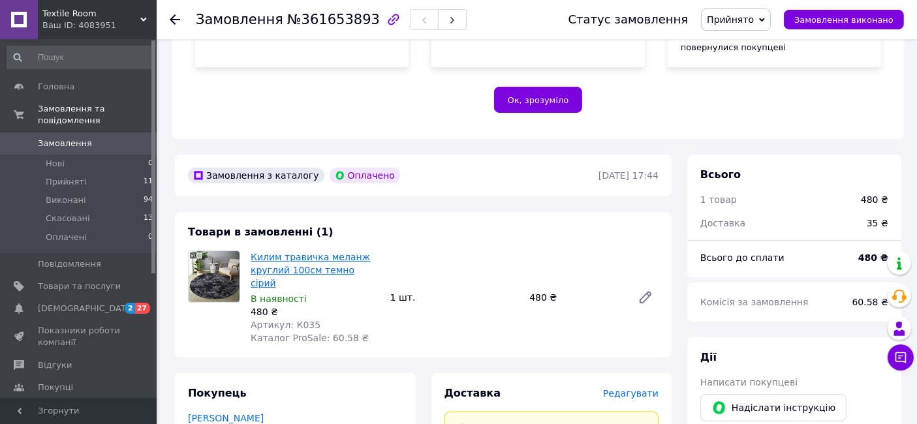
click at [285, 252] on link "Килим травичка меланж круглий 100см темно сірий" at bounding box center [310, 270] width 119 height 37
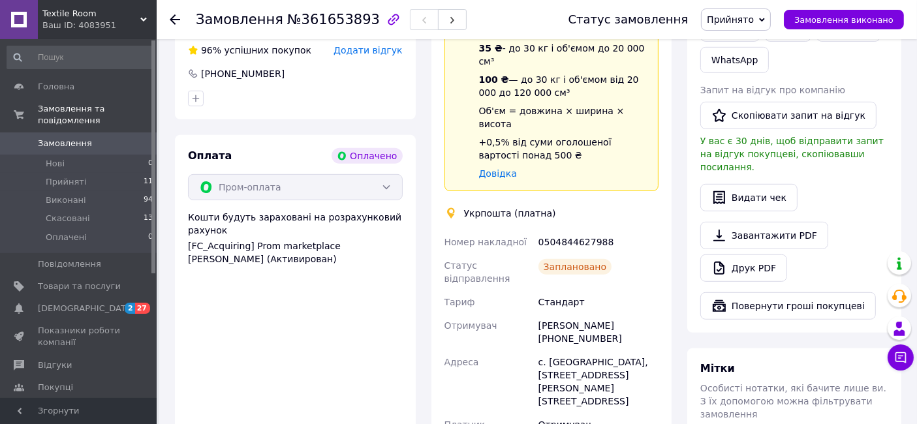
scroll to position [681, 0]
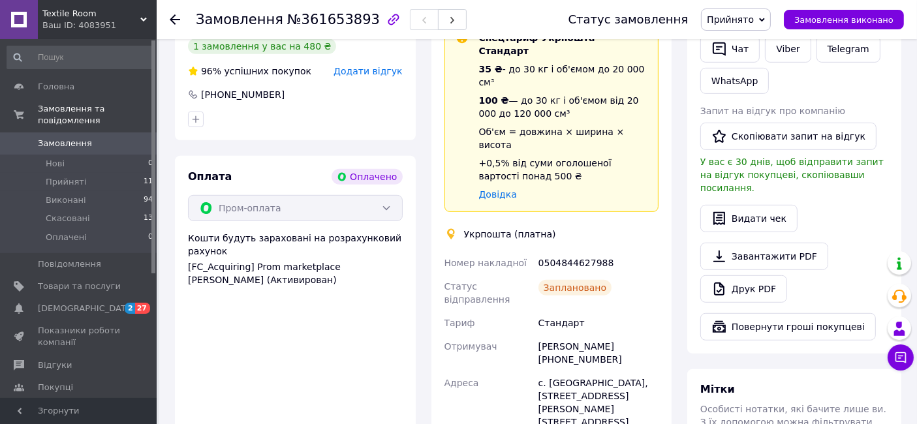
drag, startPoint x: 444, startPoint y: 181, endPoint x: 634, endPoint y: 271, distance: 211.0
click at [634, 271] on div "Номер накладної 0504844627988 Статус відправлення Заплановано [PERSON_NAME] Отр…" at bounding box center [552, 377] width 220 height 253
copy div "Номер накладної 0504844627988 Статус відправлення Заплановано Тариф Стандарт От…"
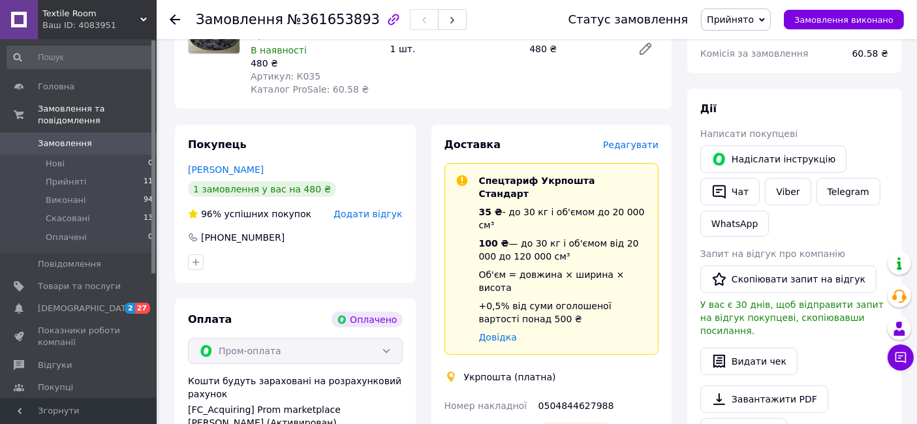
scroll to position [392, 0]
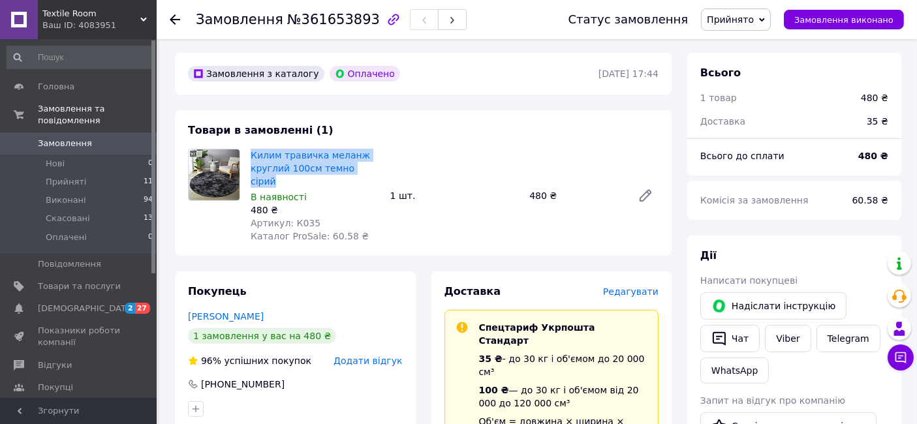
drag, startPoint x: 373, startPoint y: 140, endPoint x: 249, endPoint y: 134, distance: 123.5
click at [249, 146] on div "Килим травичка меланж круглий 100см темно сірий В наявності 480 ₴ Артикул: К035…" at bounding box center [315, 195] width 140 height 99
copy link "Килим травичка меланж круглий 100см темно сірий"
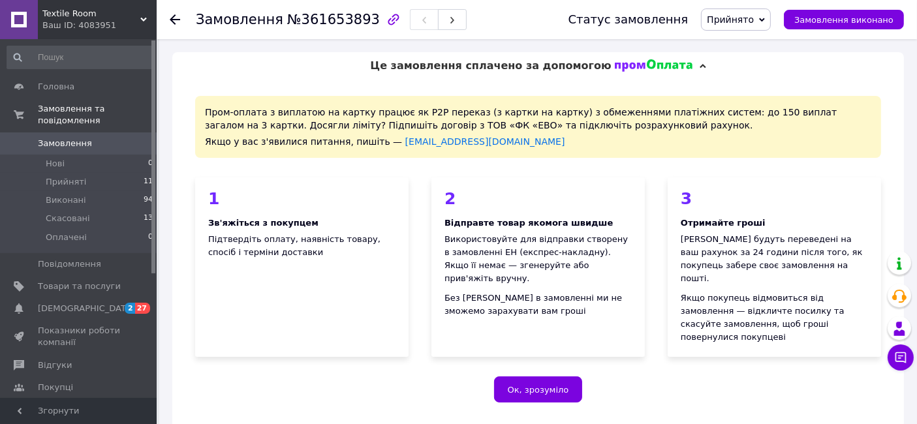
scroll to position [435, 0]
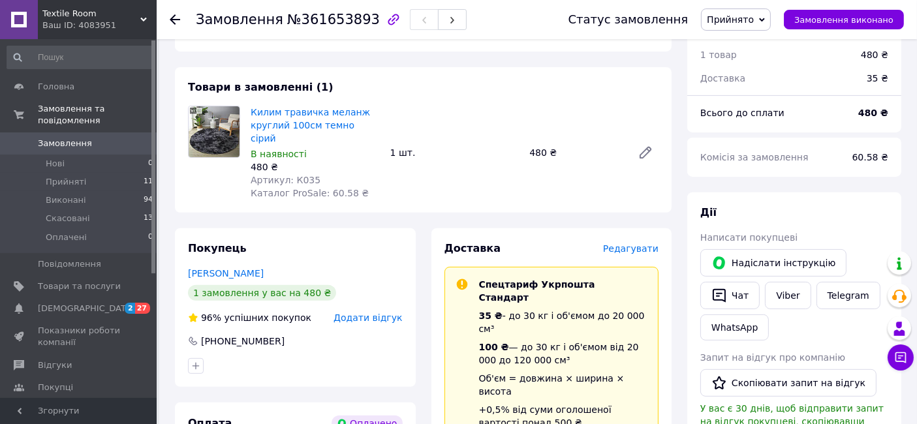
click at [437, 144] on div "Килим травичка меланж круглий 100см темно сірий В наявності 480 ₴ Артикул: К035…" at bounding box center [454, 152] width 418 height 99
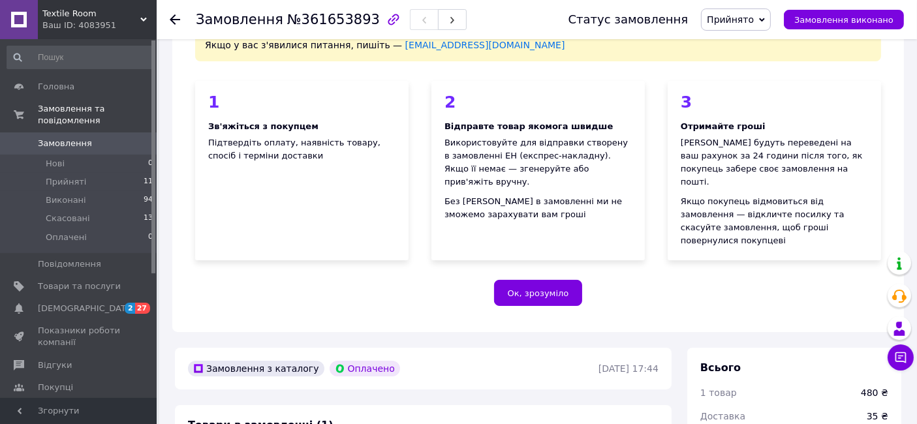
scroll to position [72, 0]
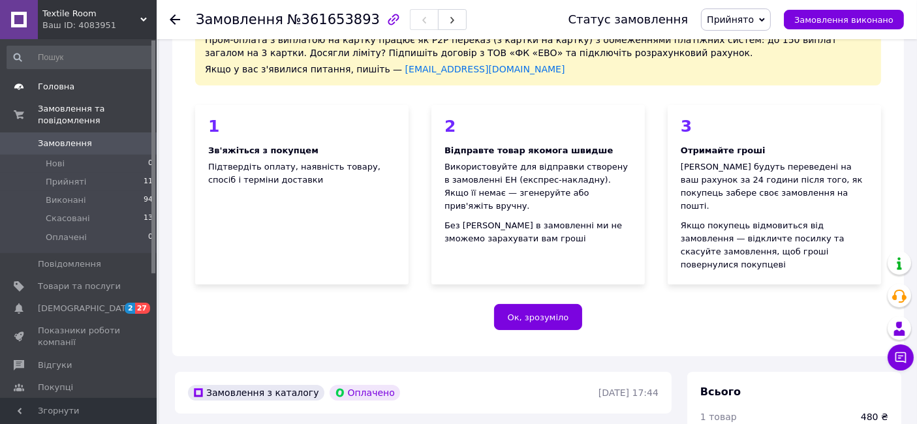
click at [55, 86] on span "Головна" at bounding box center [56, 87] width 37 height 12
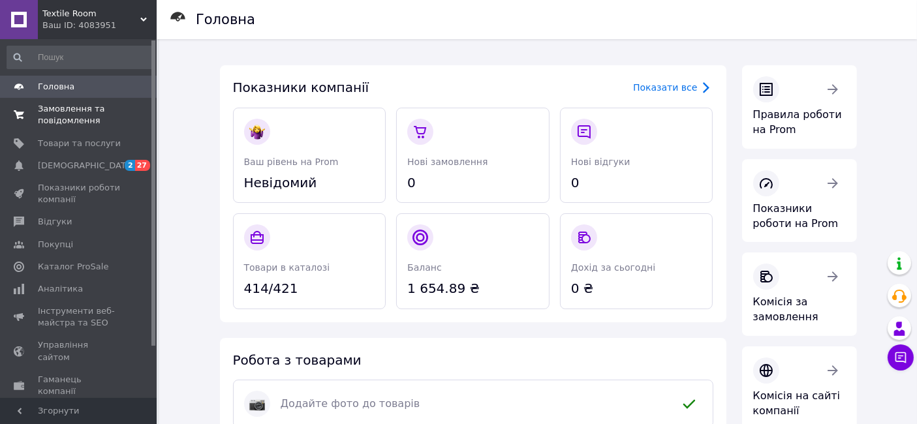
click at [71, 111] on span "Замовлення та повідомлення" at bounding box center [79, 114] width 83 height 23
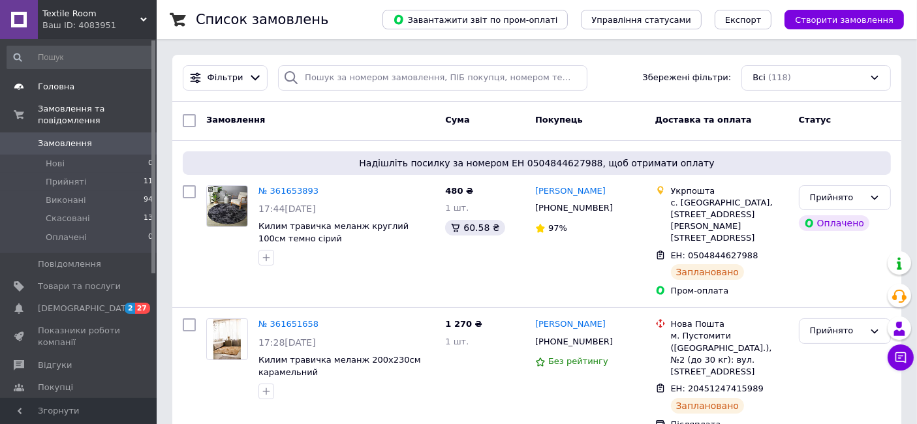
click at [53, 86] on span "Головна" at bounding box center [56, 87] width 37 height 12
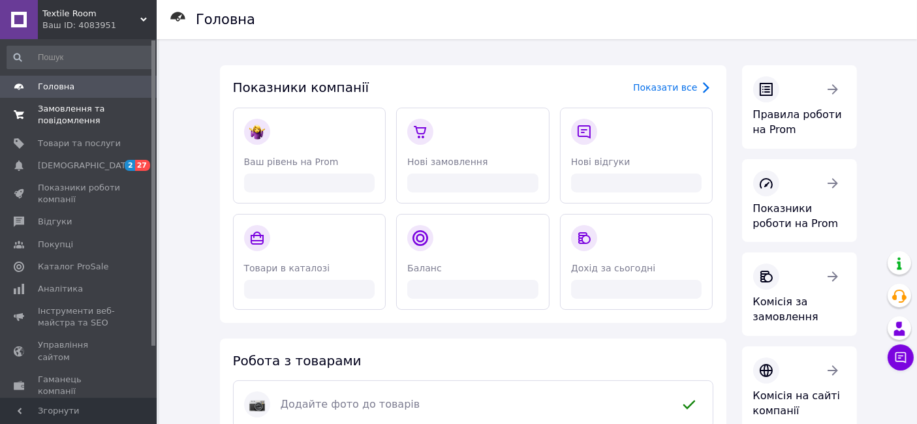
click at [67, 112] on span "Замовлення та повідомлення" at bounding box center [79, 114] width 83 height 23
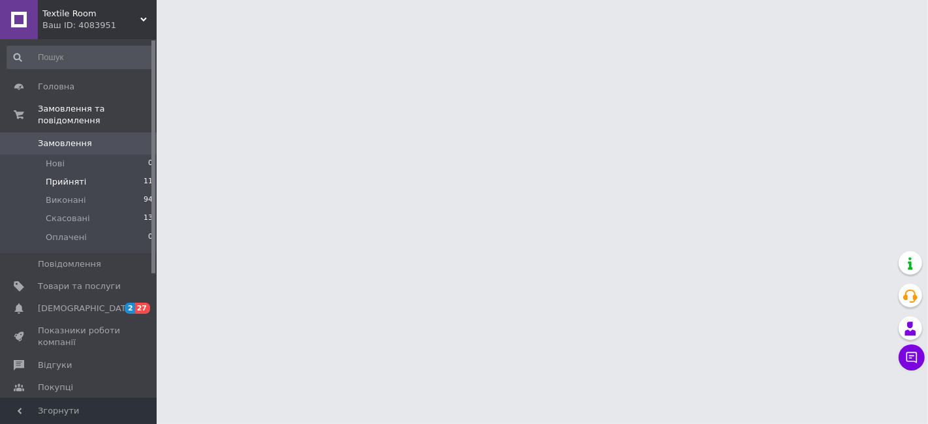
click at [70, 176] on span "Прийняті" at bounding box center [66, 182] width 40 height 12
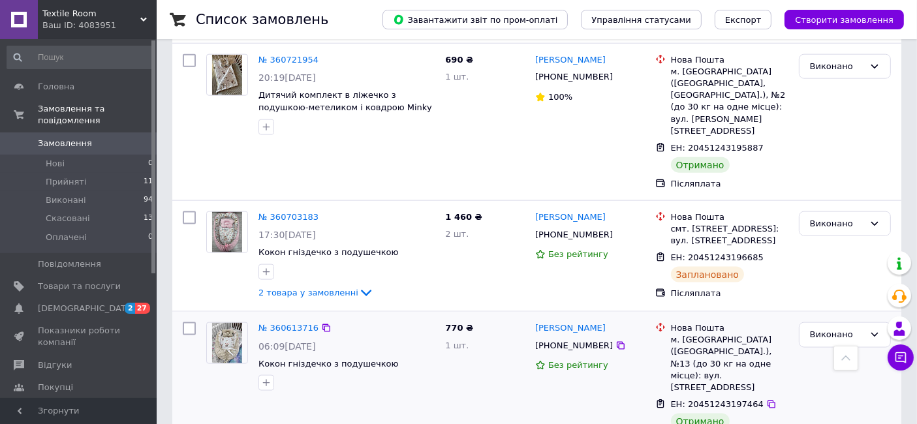
scroll to position [1595, 0]
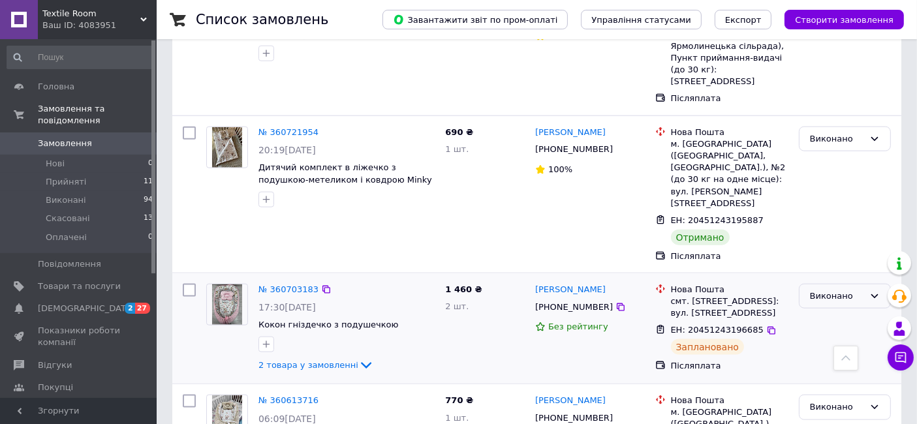
click at [842, 290] on div "Виконано" at bounding box center [837, 297] width 54 height 14
click at [836, 335] on li "Скасовано" at bounding box center [844, 347] width 91 height 24
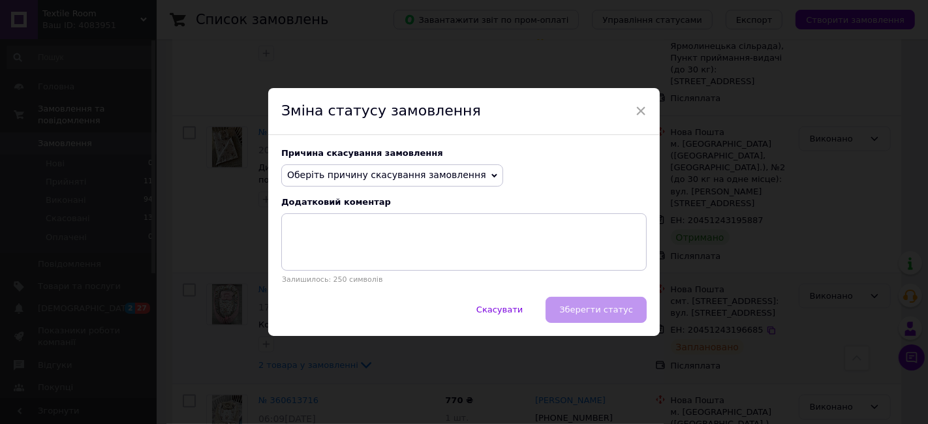
click at [444, 178] on span "Оберіть причину скасування замовлення" at bounding box center [386, 175] width 199 height 10
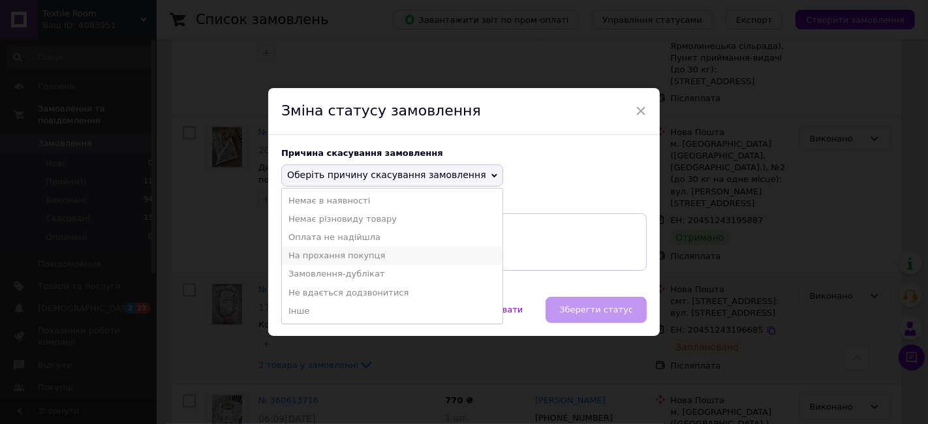
click at [355, 253] on li "На прохання покупця" at bounding box center [392, 256] width 221 height 18
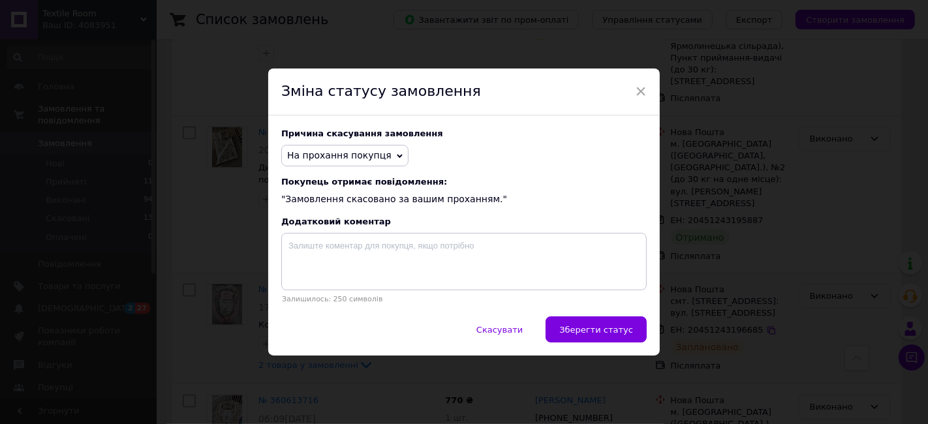
click at [593, 330] on span "Зберегти статус" at bounding box center [596, 330] width 74 height 10
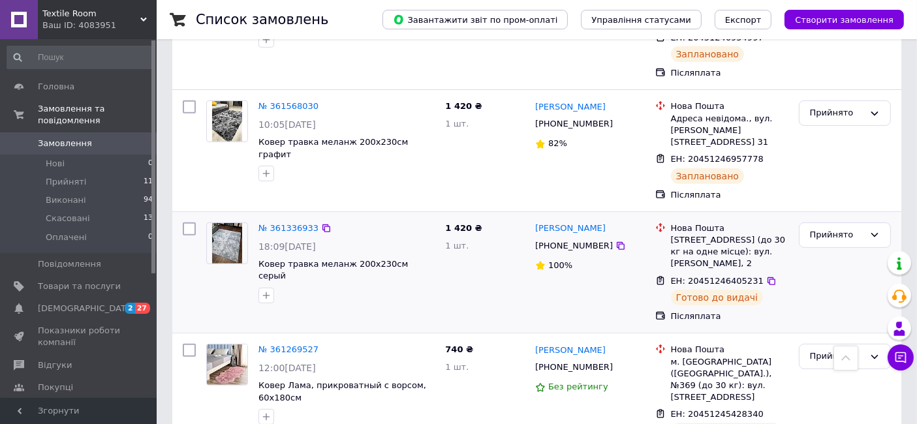
scroll to position [580, 0]
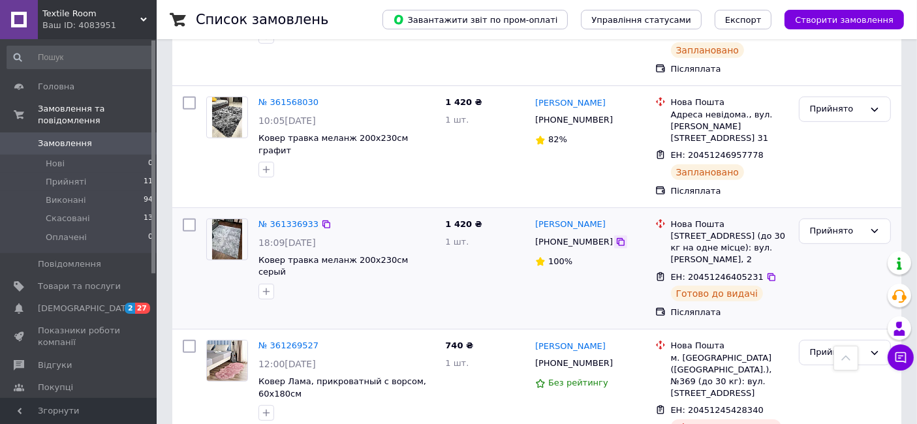
click at [615, 237] on icon at bounding box center [620, 242] width 10 height 10
click at [805, 253] on div "Прийнято" at bounding box center [845, 268] width 102 height 111
click at [779, 330] on div "№ 361269527 12:00[DATE] Ковер Лама, прикроватный с ворсом, 60х180см 740 ₴ 1 шт.…" at bounding box center [536, 396] width 729 height 133
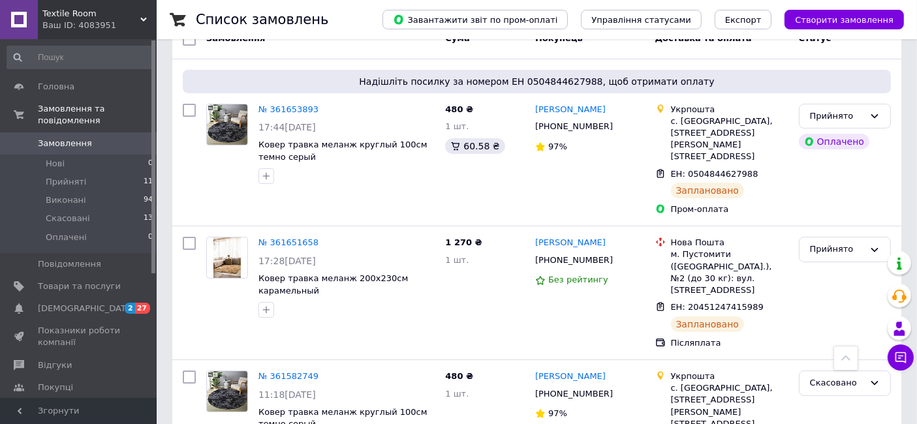
scroll to position [0, 0]
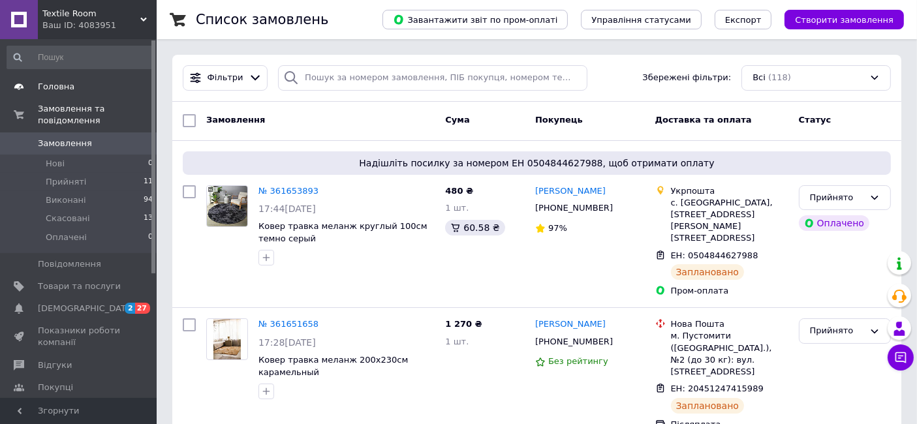
click at [67, 87] on span "Головна" at bounding box center [56, 87] width 37 height 12
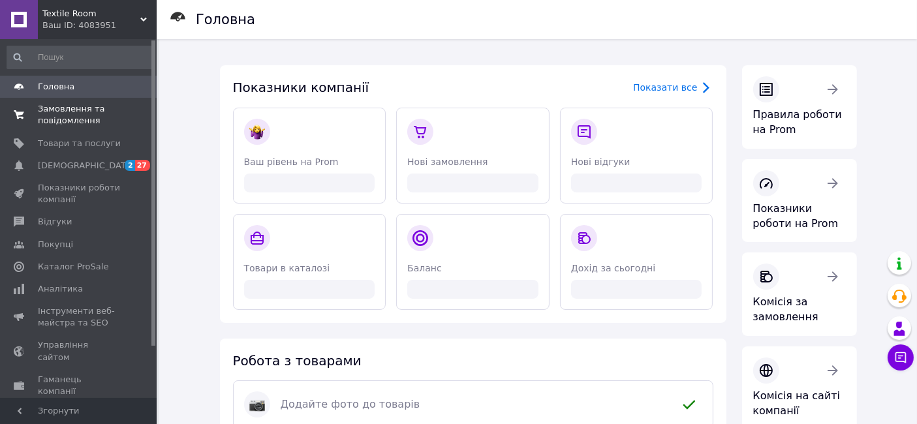
click at [67, 116] on span "Замовлення та повідомлення" at bounding box center [79, 114] width 83 height 23
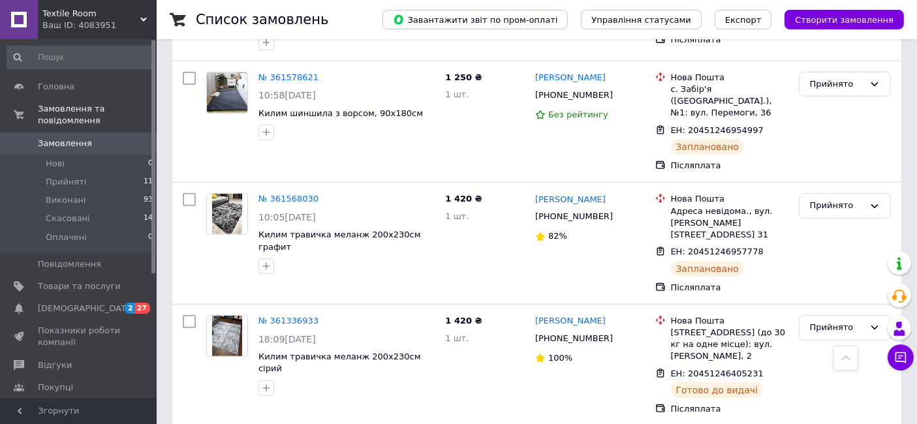
scroll to position [362, 0]
